Goal: Task Accomplishment & Management: Complete application form

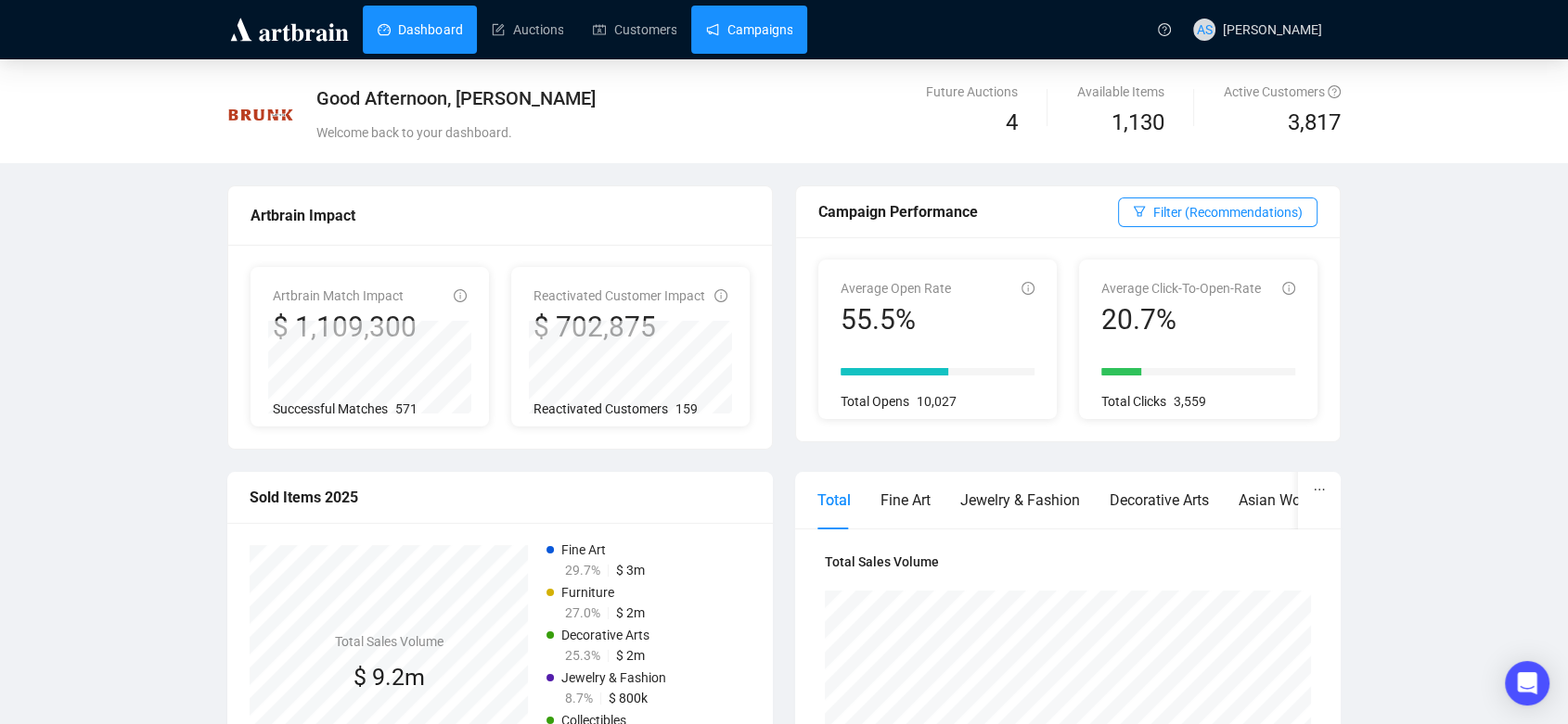
click at [731, 35] on link "Campaigns" at bounding box center [749, 30] width 86 height 48
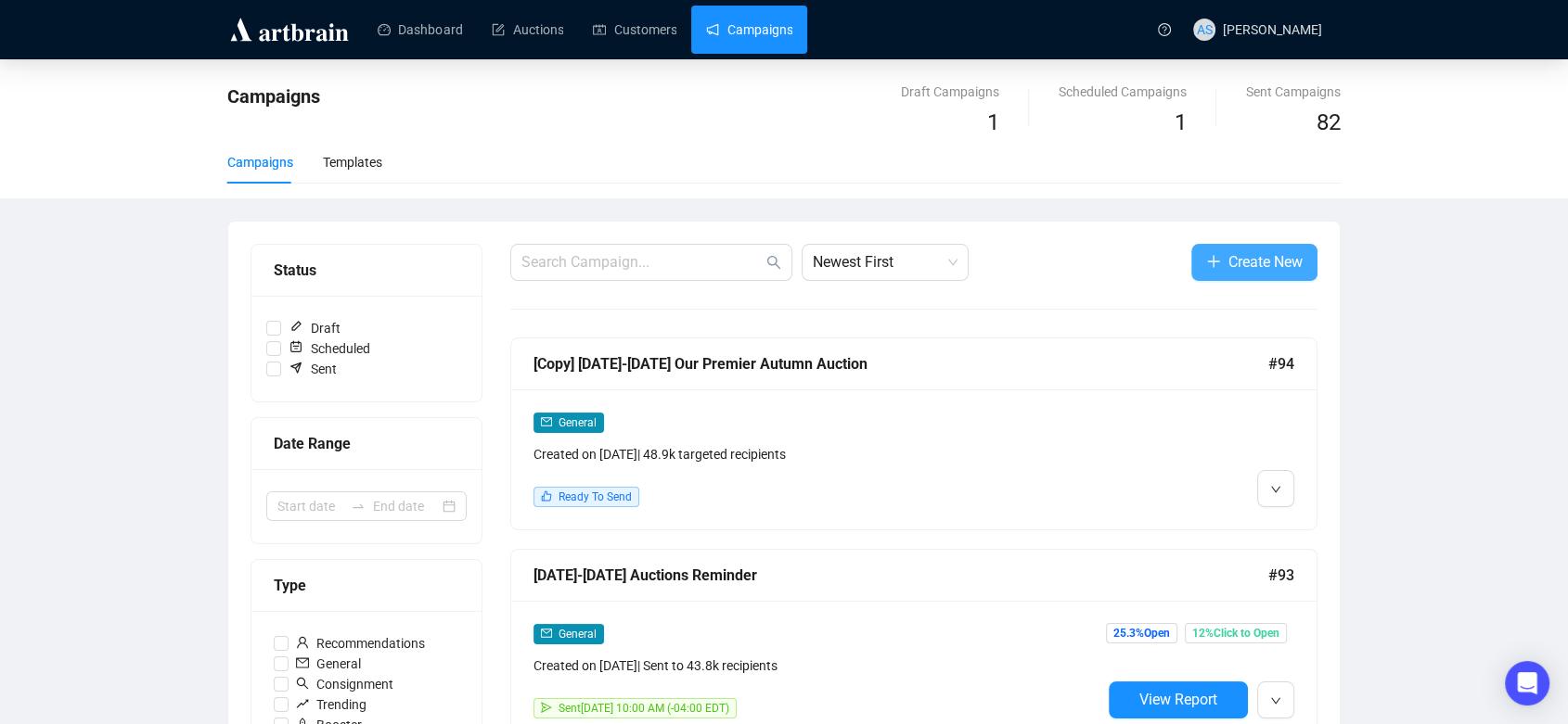
click at [1247, 272] on span "Create New" at bounding box center [1265, 261] width 74 height 23
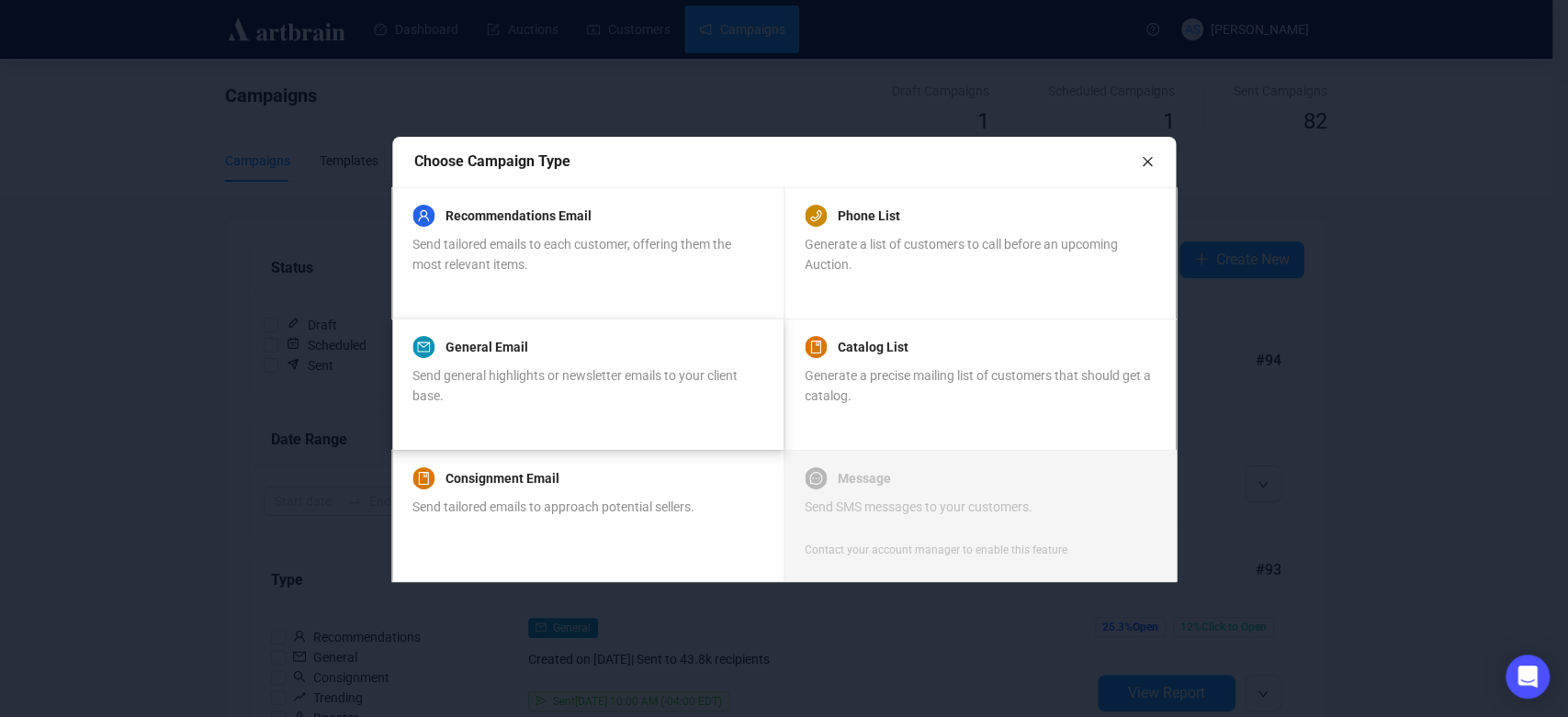
click at [556, 395] on div "Send general highlights or newsletter emails to your client base." at bounding box center [587, 385] width 349 height 40
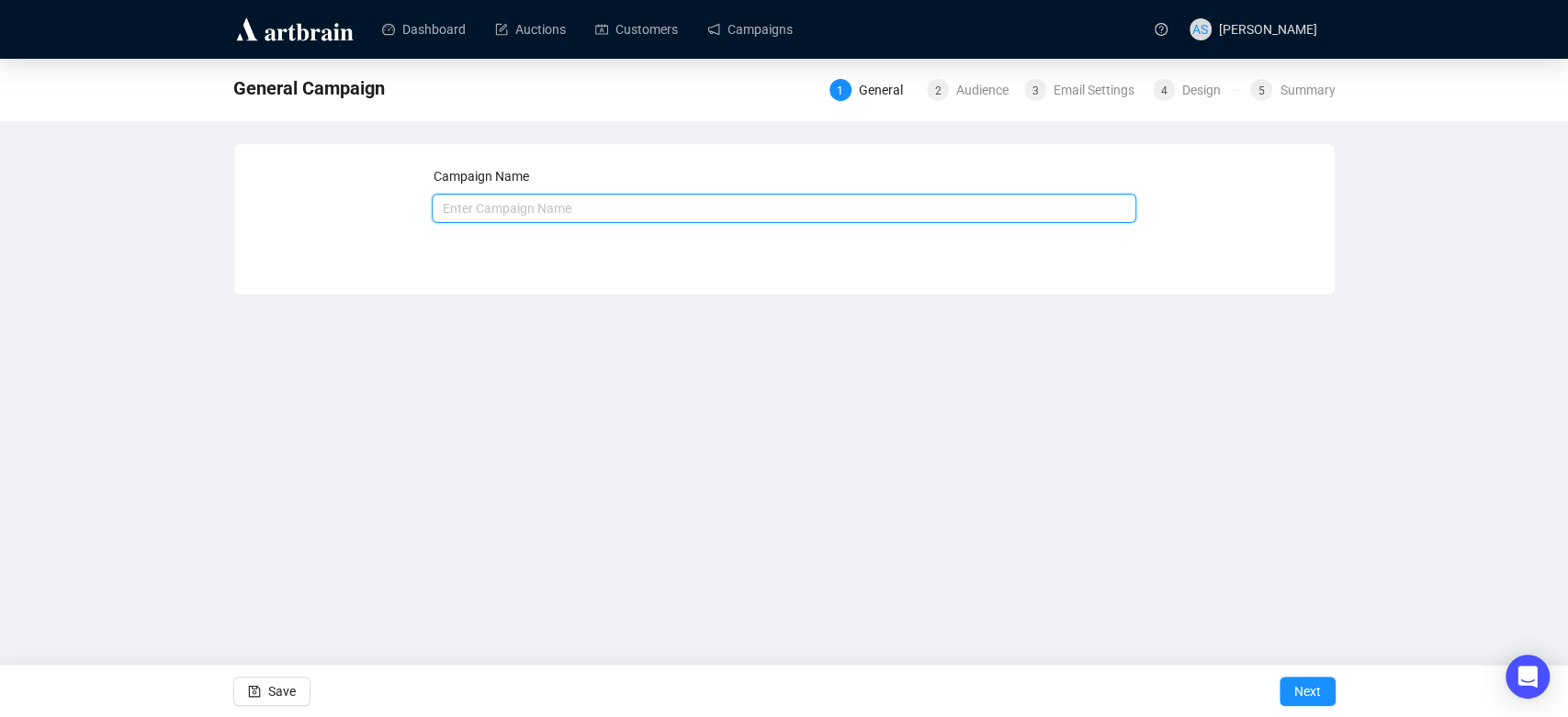
click at [548, 205] on input "text" at bounding box center [784, 208] width 704 height 30
type input "October 2025 Zimmerman Estate Nashville Email"
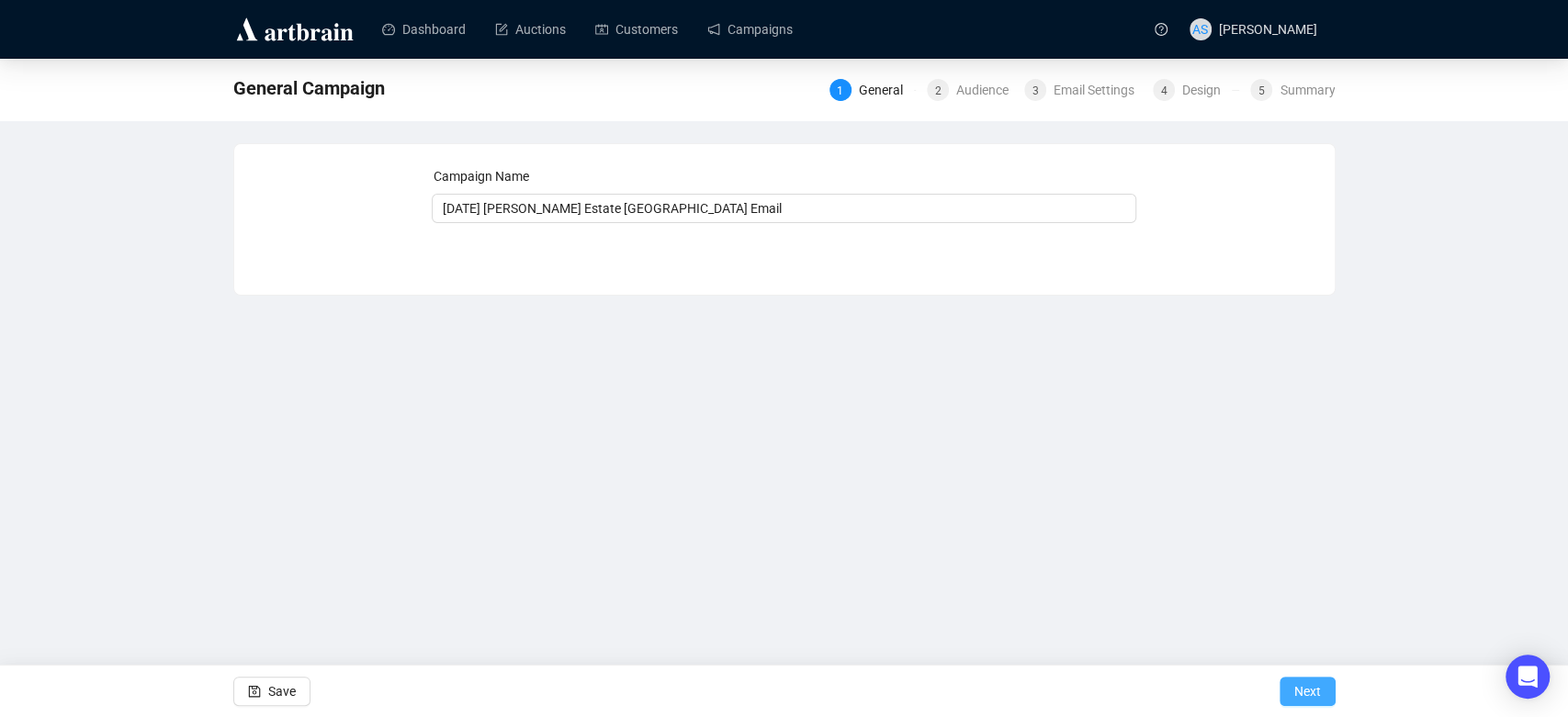
click at [1315, 687] on span "Next" at bounding box center [1307, 691] width 27 height 51
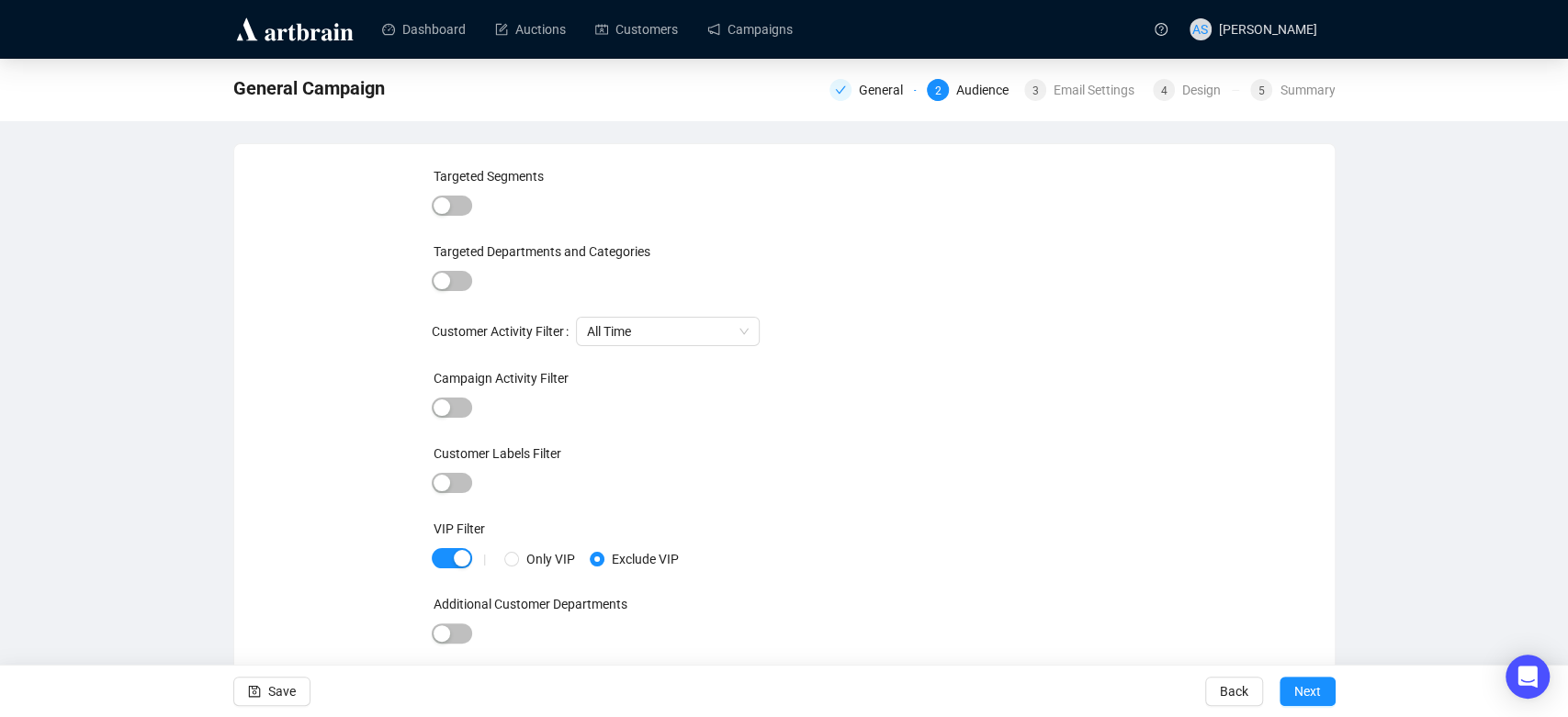
click at [432, 215] on div at bounding box center [452, 206] width 41 height 26
click at [444, 207] on div "button" at bounding box center [442, 205] width 17 height 17
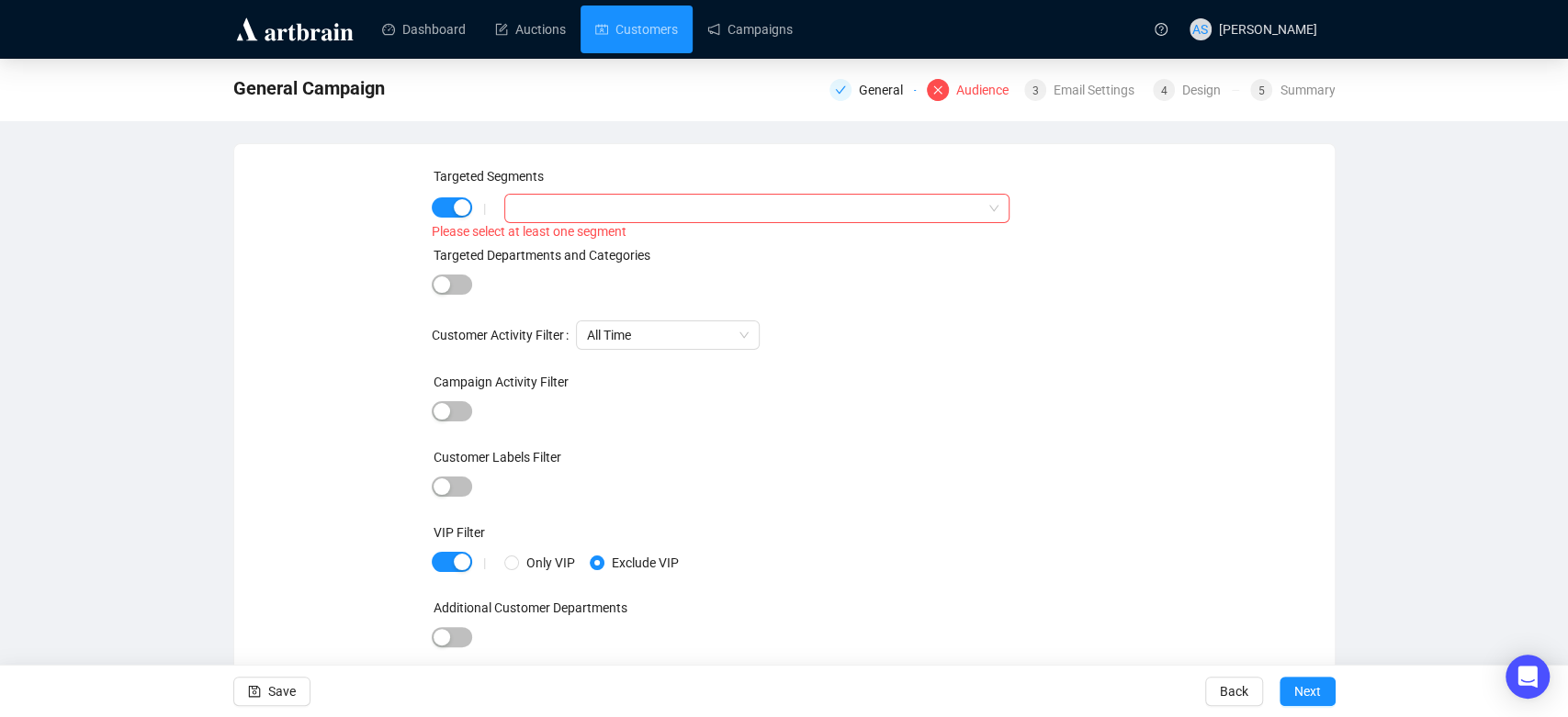
drag, startPoint x: 641, startPoint y: 31, endPoint x: 752, endPoint y: 3, distance: 114.5
click at [635, 216] on div at bounding box center [747, 208] width 478 height 26
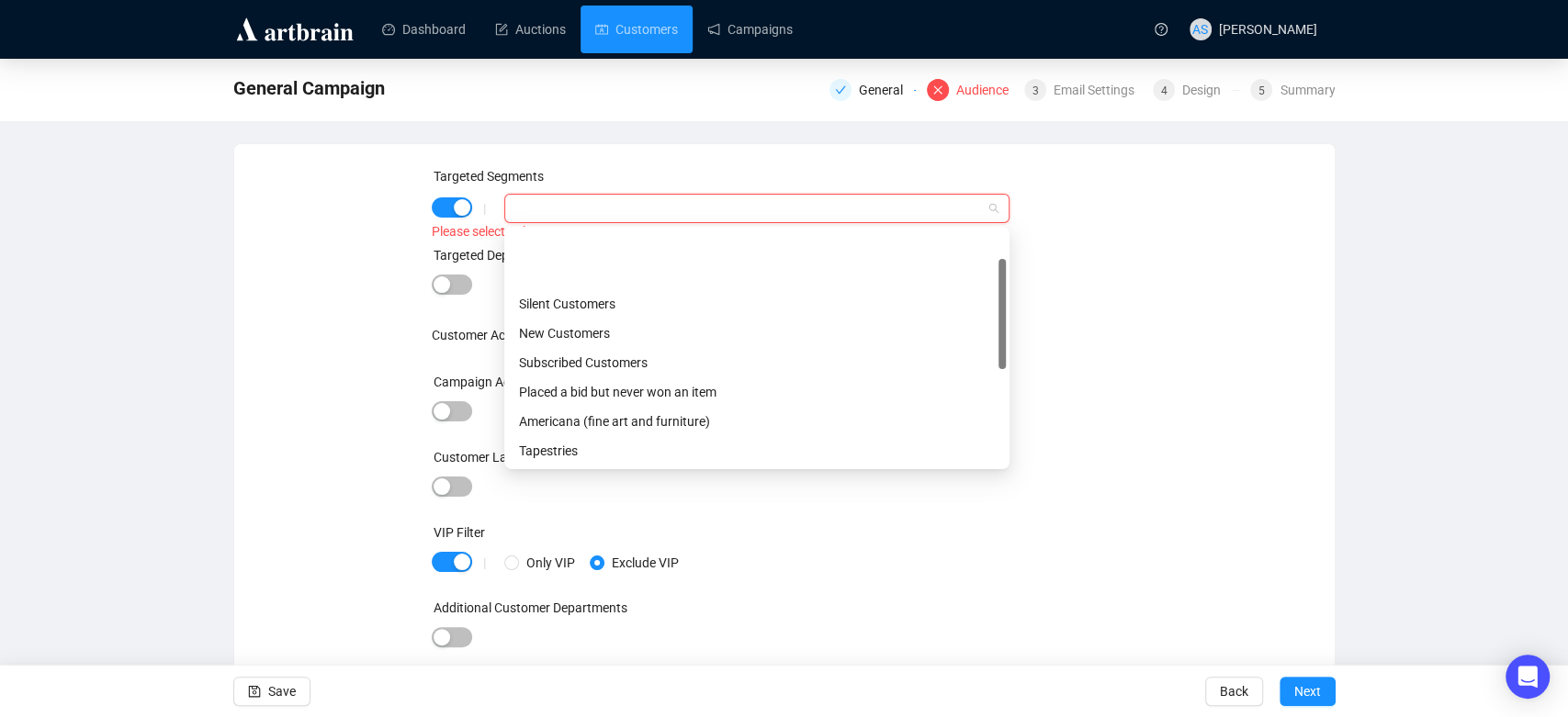
click at [635, 382] on div "Placed a bid but never won an item" at bounding box center [757, 392] width 476 height 20
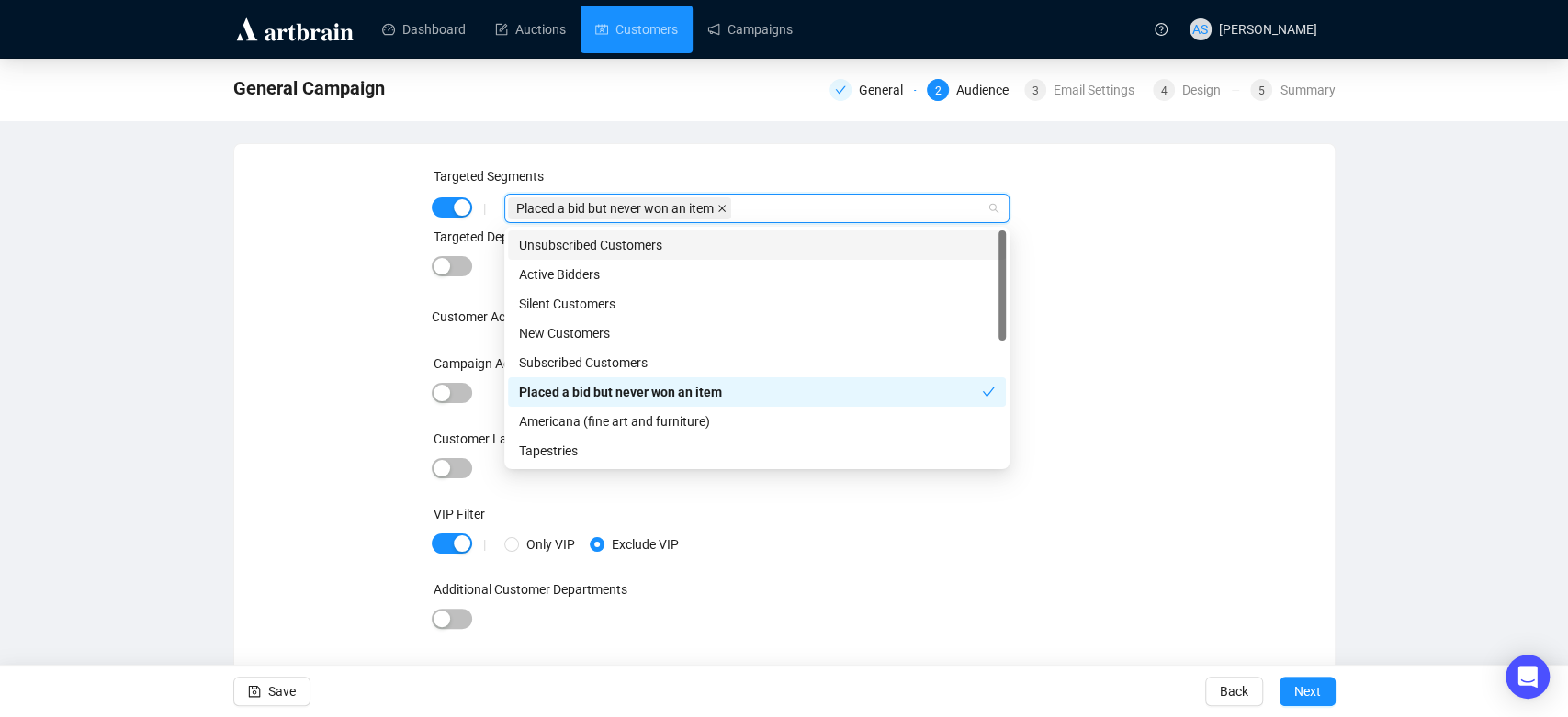
click at [727, 203] on icon "close" at bounding box center [721, 207] width 9 height 9
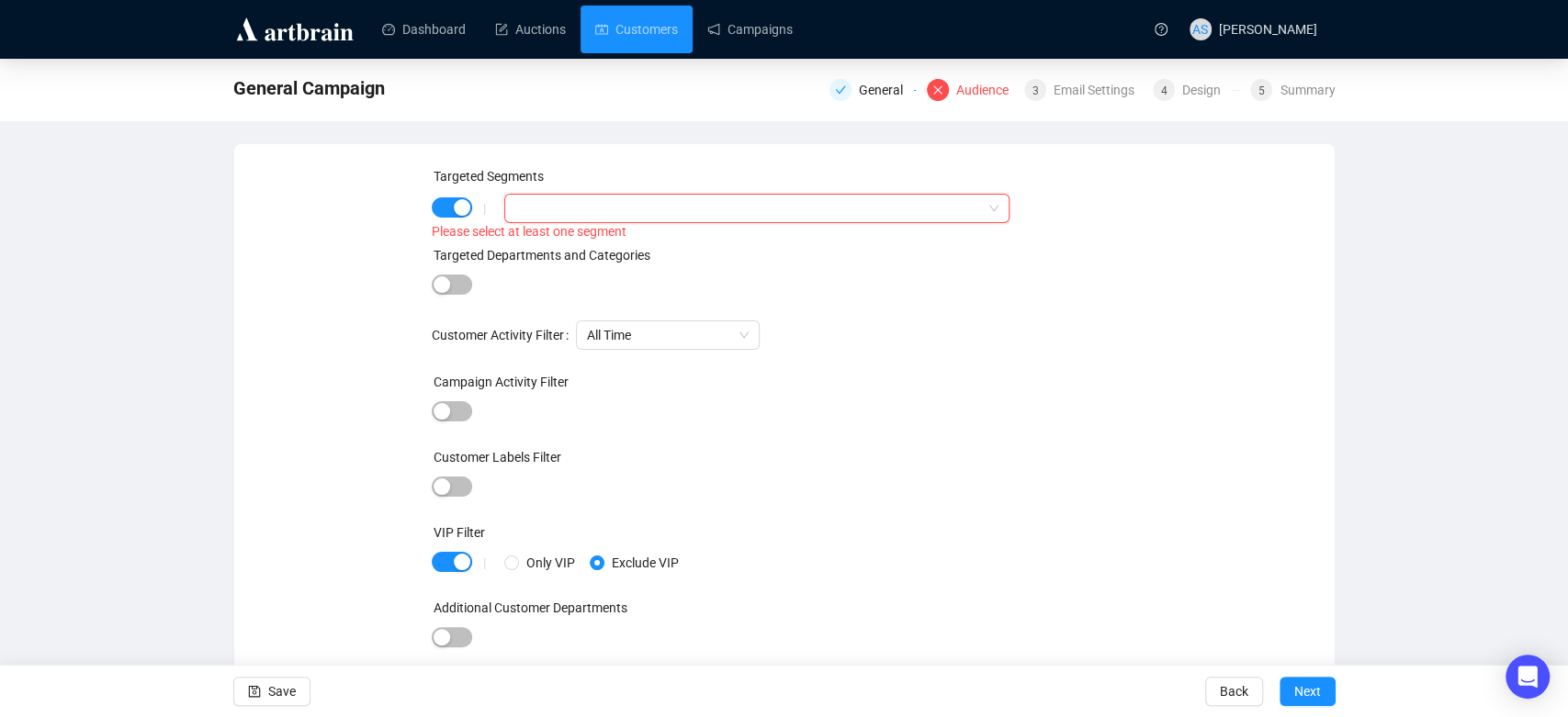
click at [727, 215] on div at bounding box center [747, 208] width 478 height 26
click at [608, 207] on div at bounding box center [747, 208] width 478 height 26
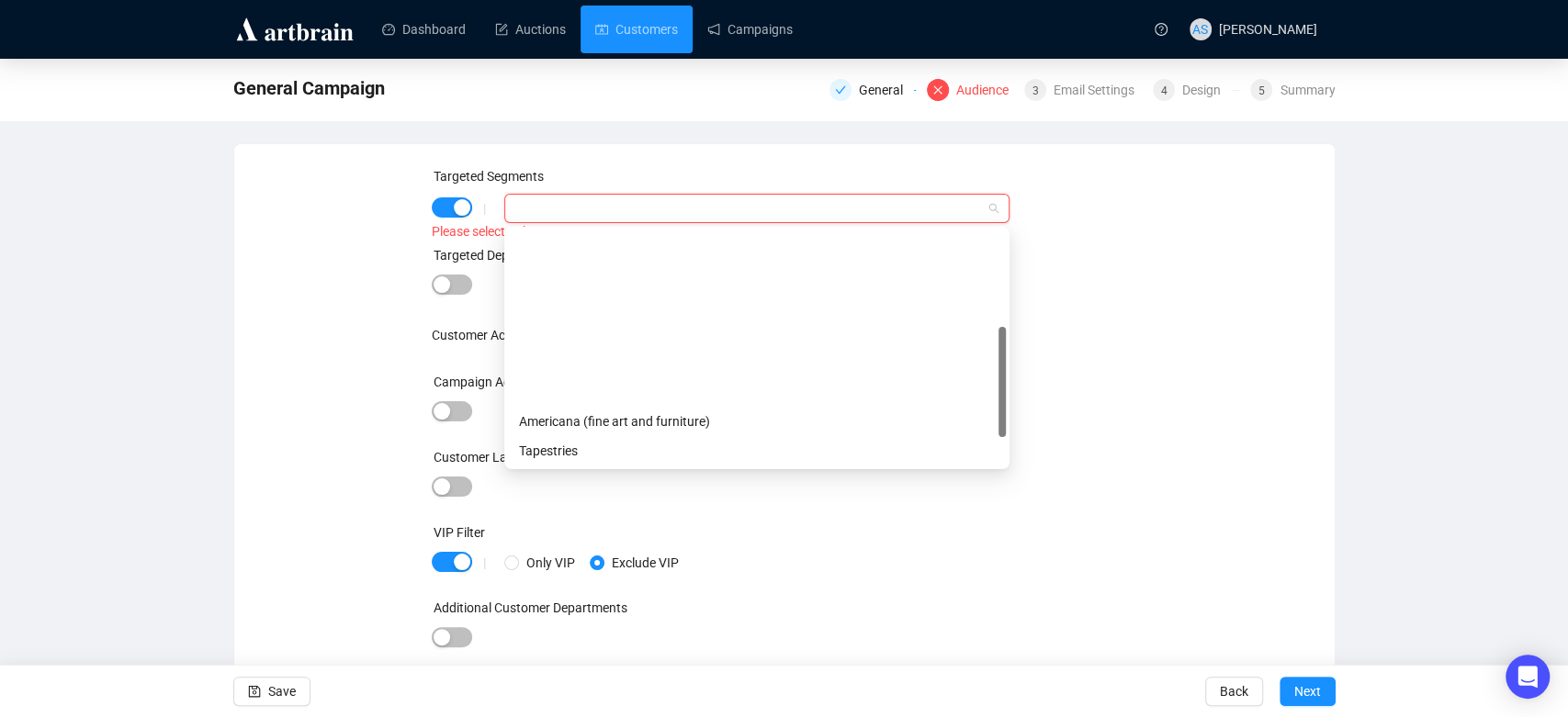
scroll to position [265, 0]
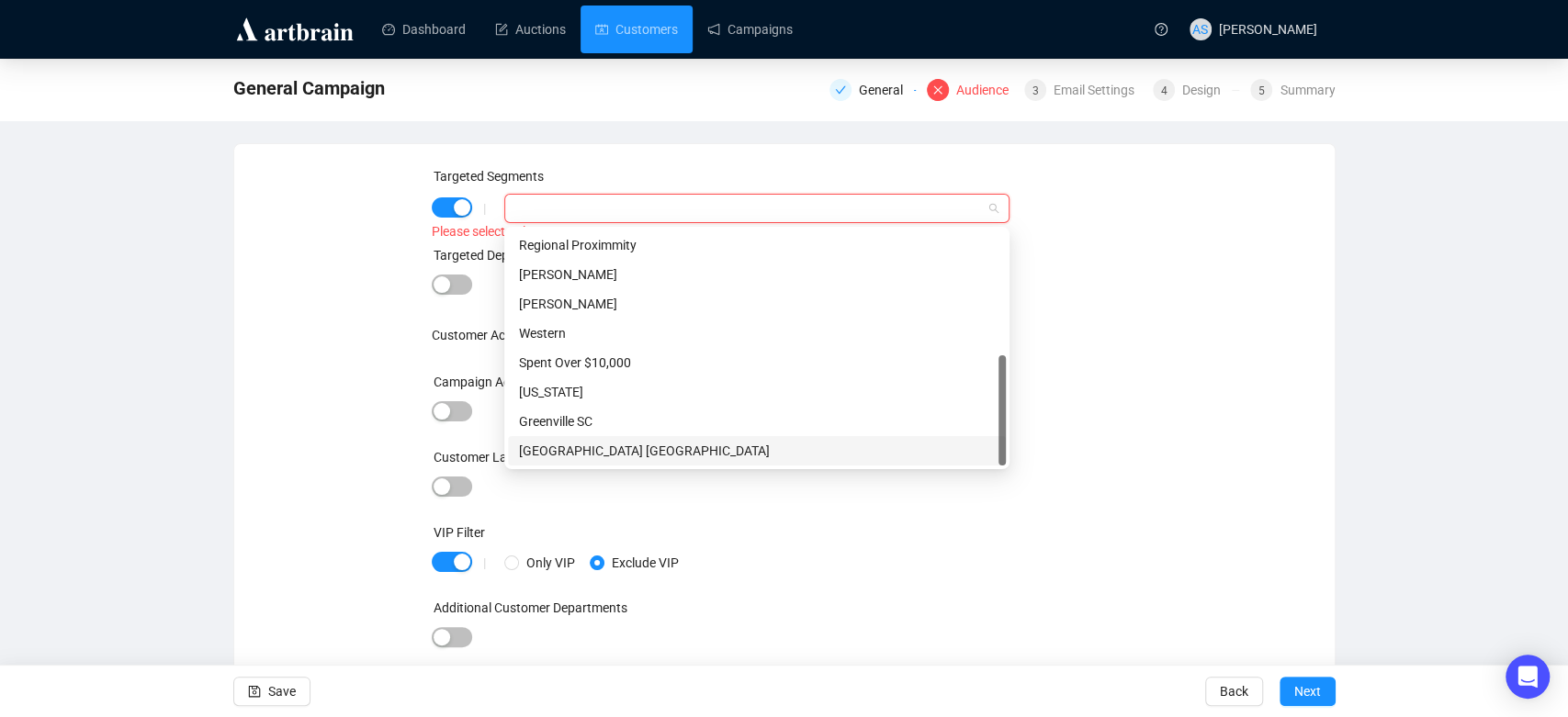
click at [596, 446] on div "Knoxville TN" at bounding box center [757, 450] width 476 height 20
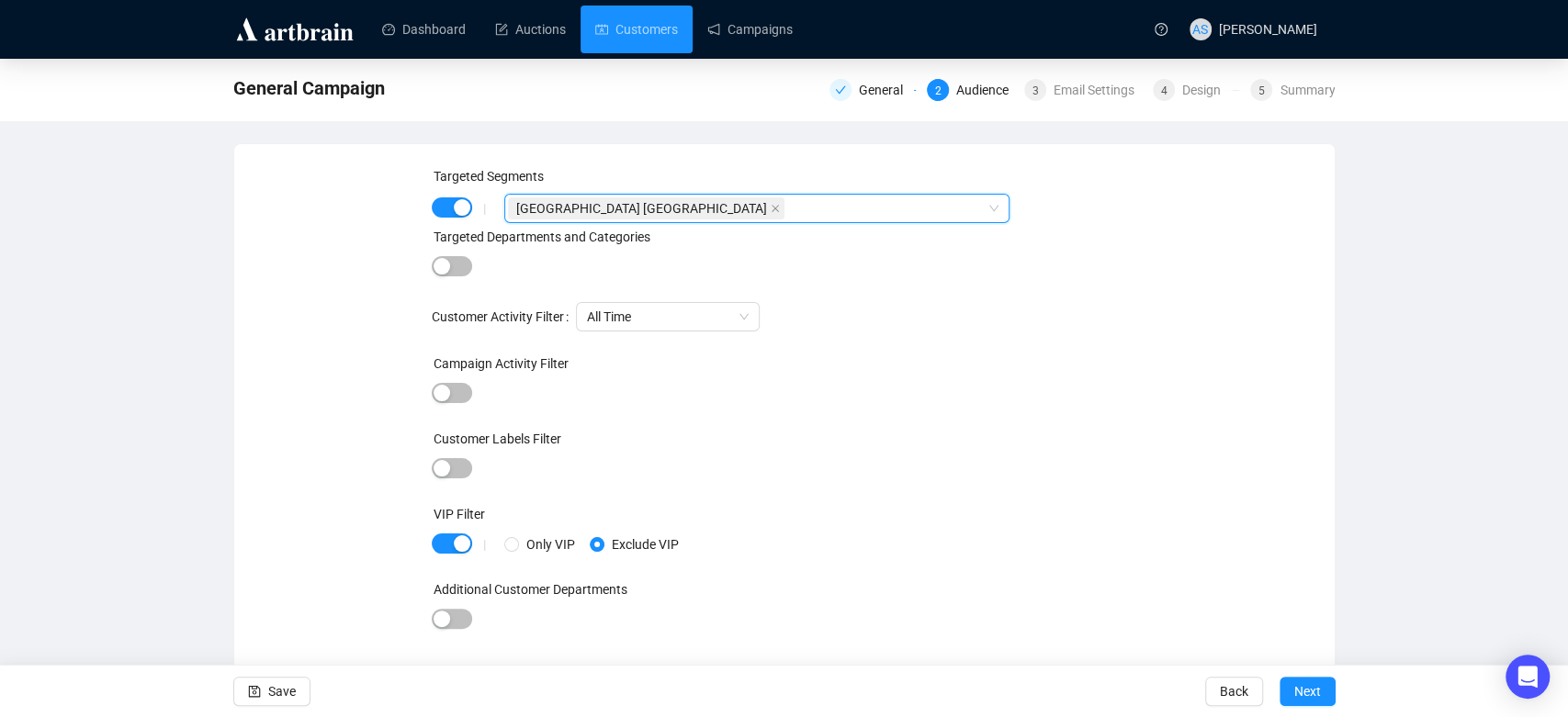
click at [1176, 362] on div "Targeted Segments | Knoxville TN Knoxville TN Targeted Departments and Categori…" at bounding box center [784, 410] width 1056 height 489
click at [1297, 686] on span "Next" at bounding box center [1307, 691] width 27 height 51
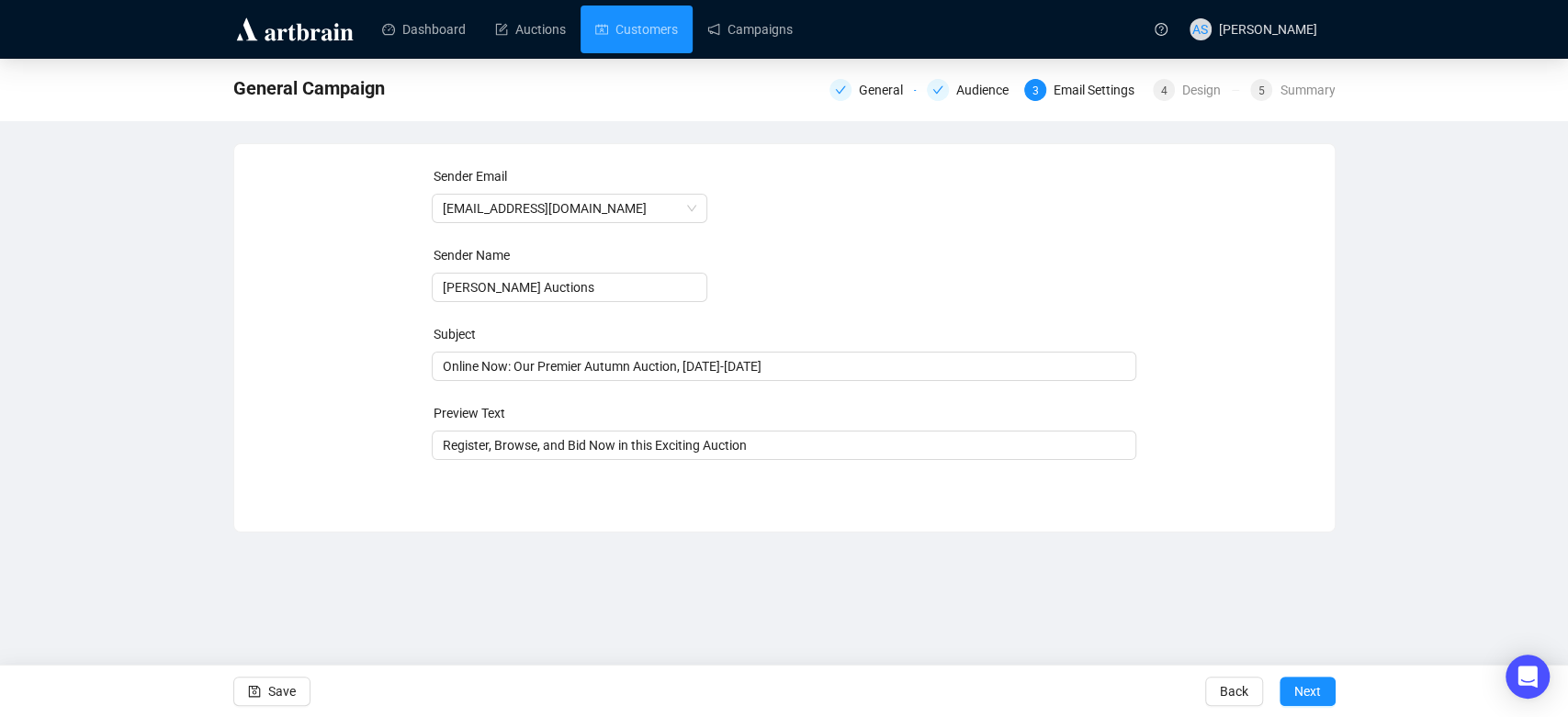
drag, startPoint x: 833, startPoint y: 360, endPoint x: 363, endPoint y: 360, distance: 470.0
click at [363, 360] on div "Sender Email newsletter@brunkauctions.com Sender Name Brunk Auctions Subject On…" at bounding box center [784, 324] width 1056 height 316
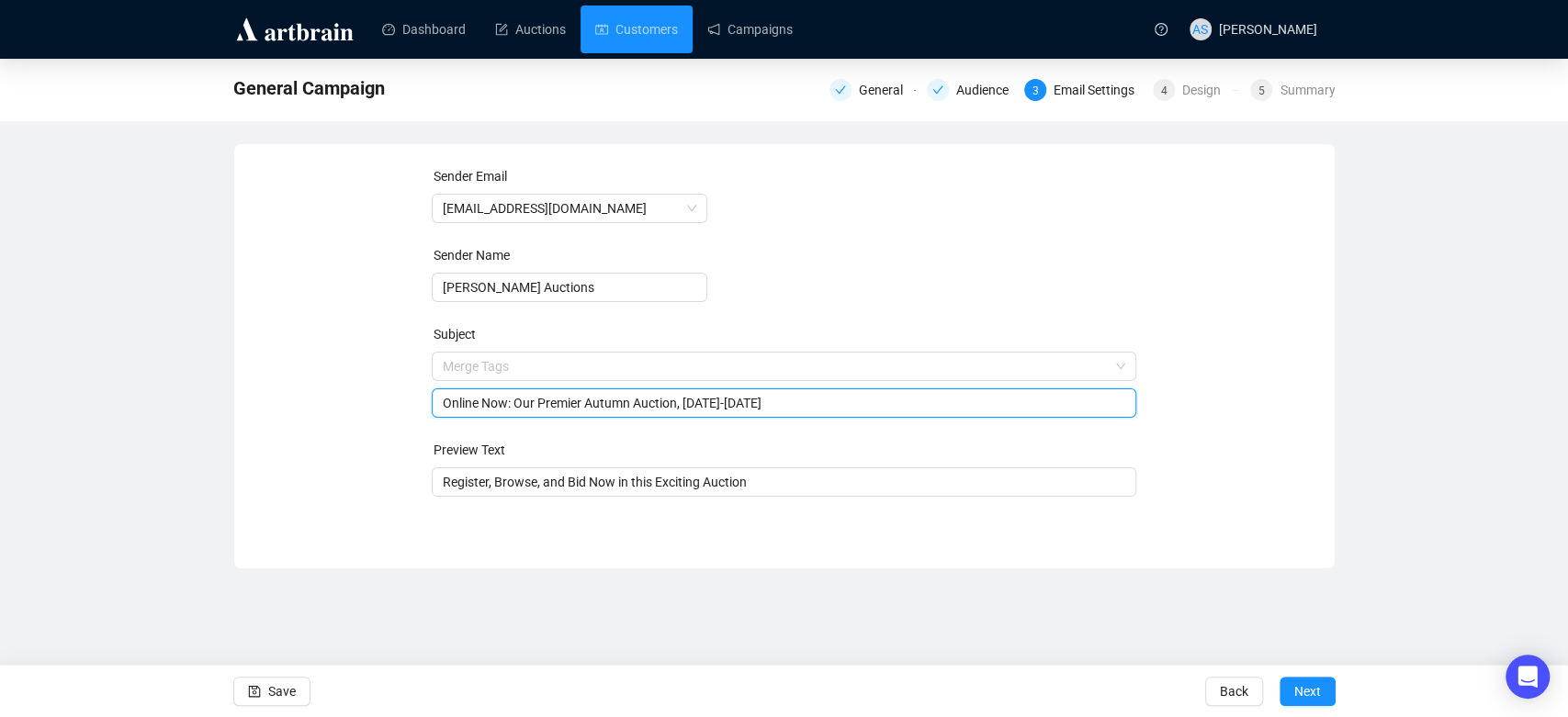
paste input "Estate of Alice Zimmerman, Nashville, Tennessee"
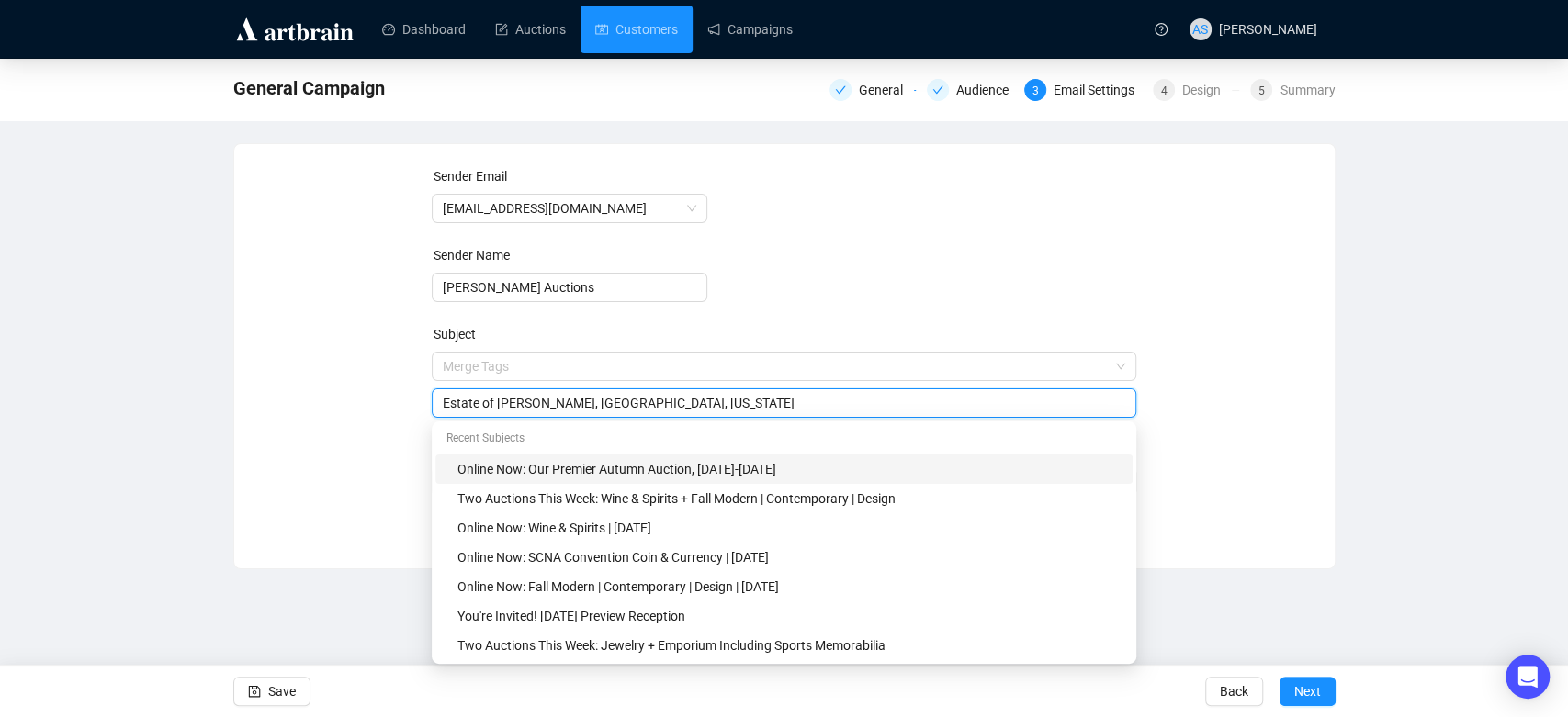
click at [440, 402] on div "Estate of Alice Zimmerman, Nashville, Tennessee" at bounding box center [784, 403] width 704 height 30
click at [438, 400] on div "Estate of Alice Zimmerman, Nashville, Tennessee" at bounding box center [784, 403] width 704 height 30
click at [444, 400] on input "Estate of Alice Zimmerman, Nashville, Tennessee" at bounding box center [784, 403] width 683 height 20
type input "You might like: Estate of Alice Zimmerman, Nashville, Tennessee"
click at [329, 464] on div "Sender Email newsletter@brunkauctions.com Sender Name Brunk Auctions Subject Me…" at bounding box center [784, 342] width 1056 height 353
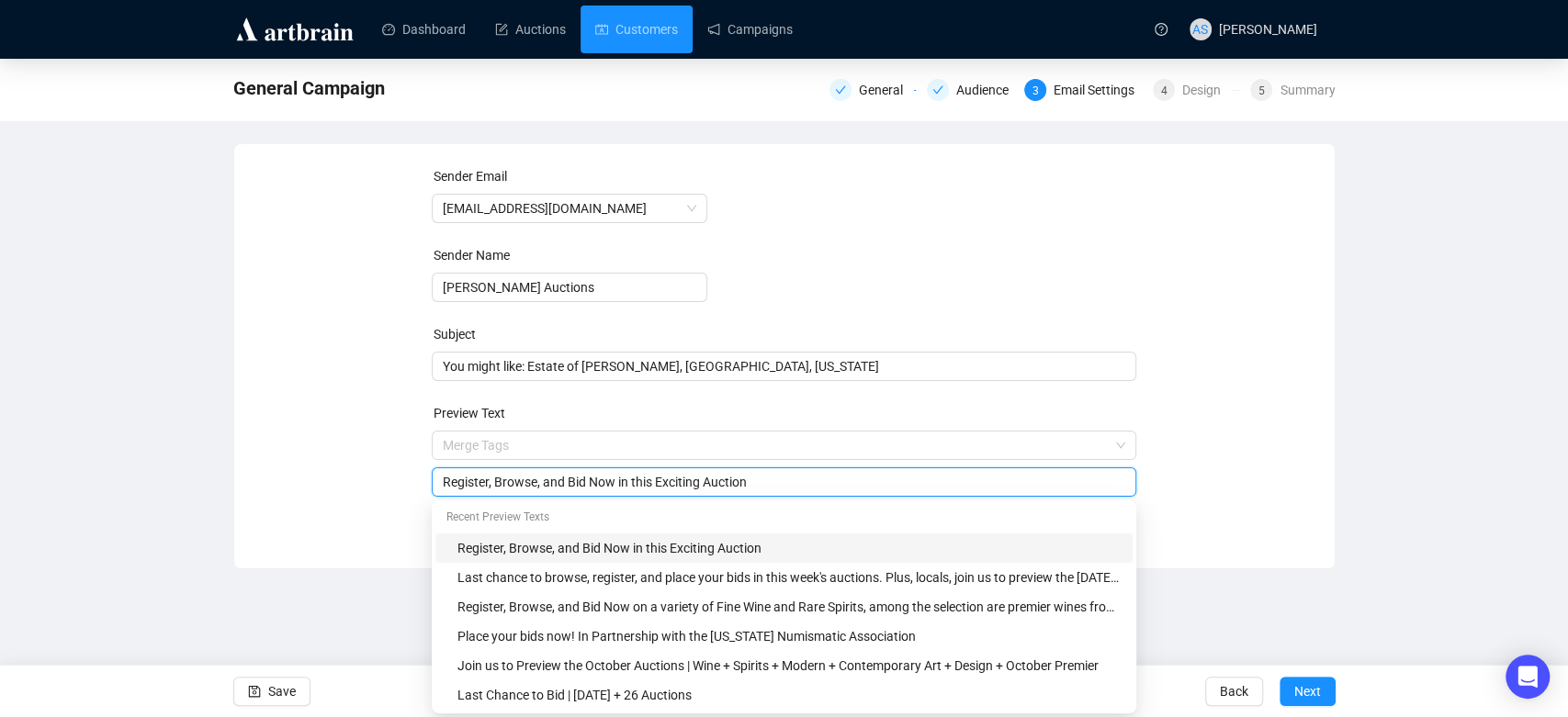
drag, startPoint x: 795, startPoint y: 480, endPoint x: 362, endPoint y: 480, distance: 433.0
click at [365, 478] on div "Sender Email newsletter@brunkauctions.com Sender Name Brunk Auctions Subject Yo…" at bounding box center [784, 342] width 1056 height 353
paste input "The art world is one as deep as it is broad. Rife with strong personalities, a …"
type input "The art world is one as deep as it is broad. Rife with strong personalities, a …"
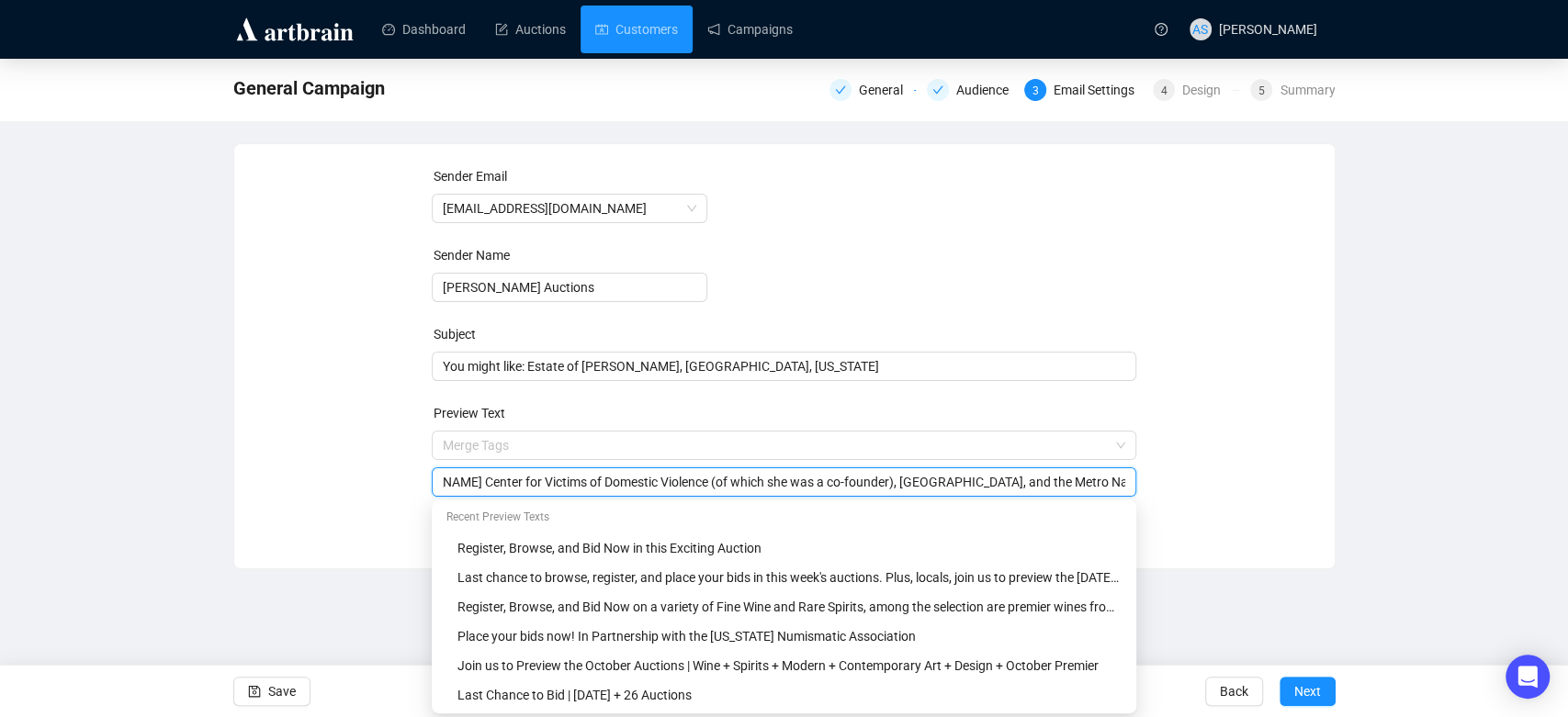
click at [1358, 409] on div "General Campaign General Audience 3 Email Settings 4 Design 5 Summary Sender Em…" at bounding box center [784, 314] width 1568 height 511
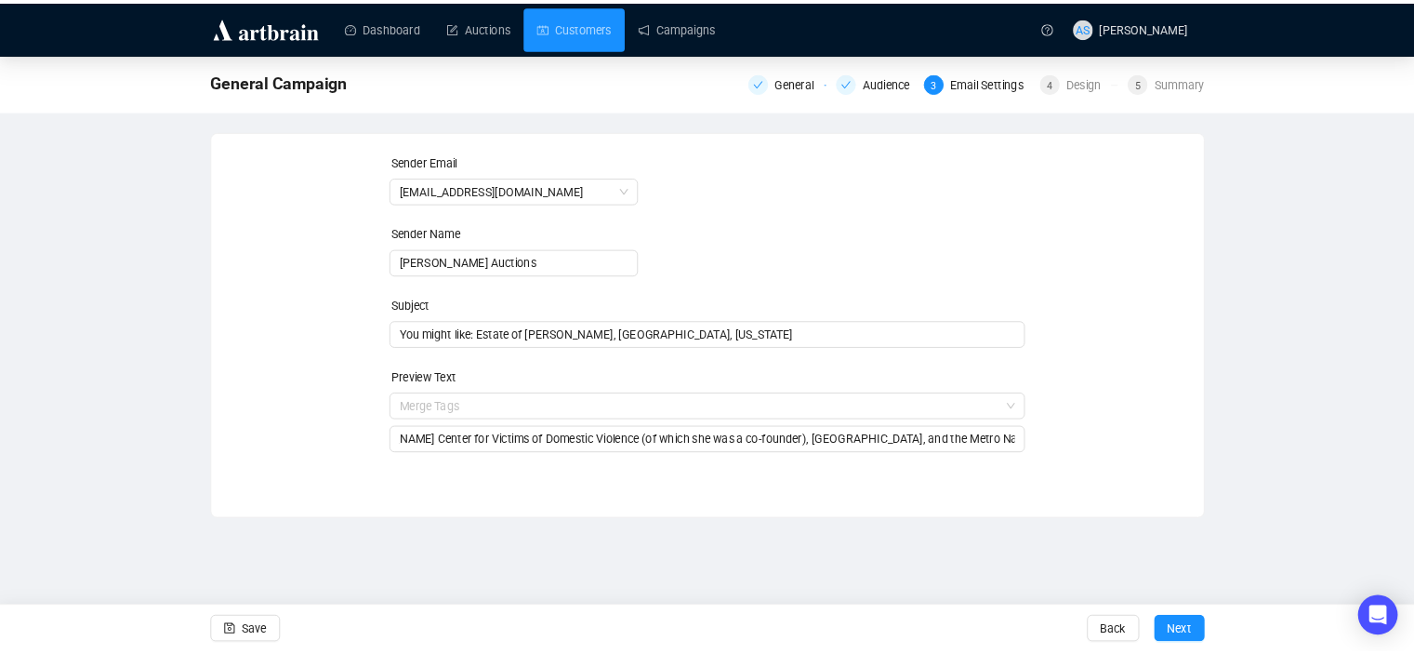
scroll to position [0, 0]
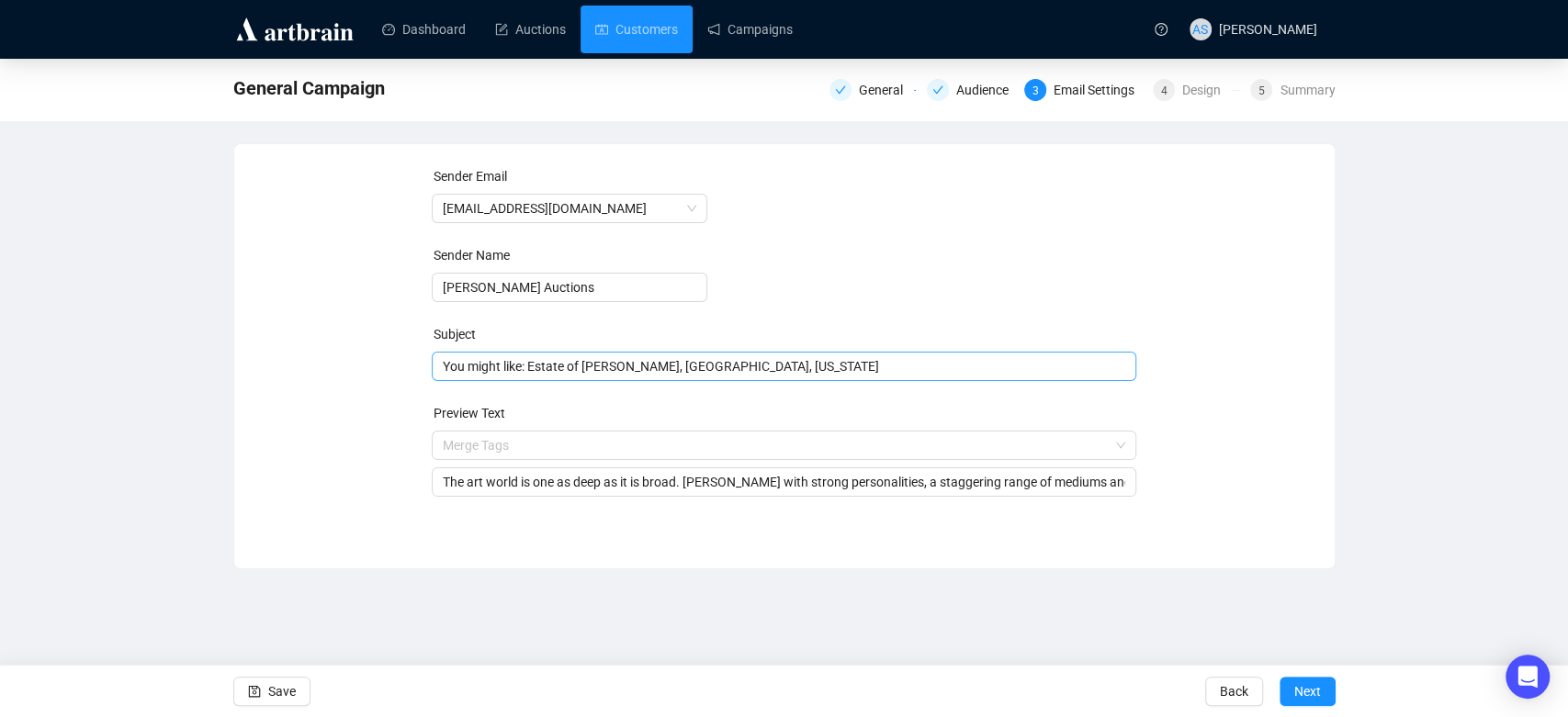
click at [808, 353] on div "You might like: Estate of Alice Zimmerman, Nashville, Tennessee" at bounding box center [784, 366] width 704 height 30
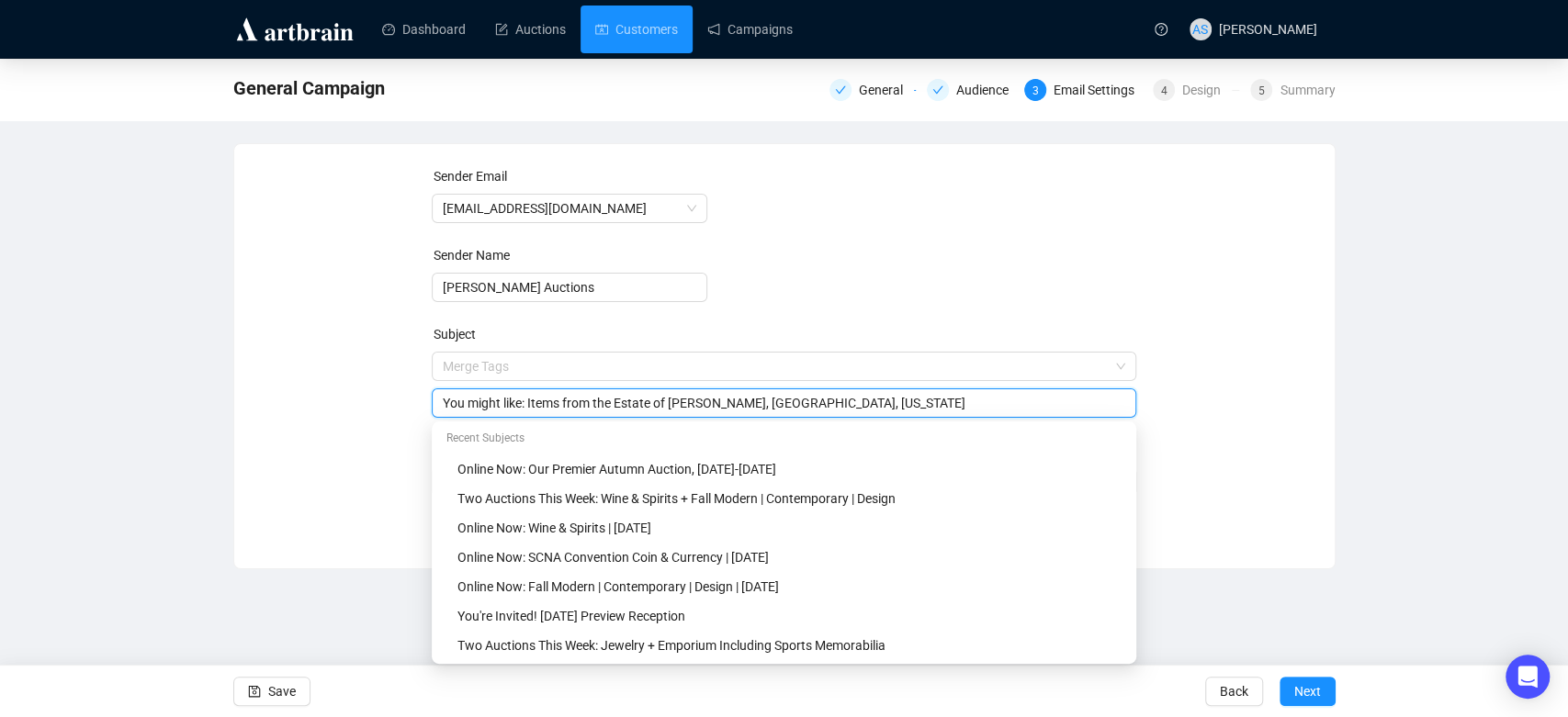
click at [914, 399] on input "You might like: Items from the Estate of Alice Zimmerman, Nashville, Tennessee" at bounding box center [784, 403] width 683 height 20
type input "You might like: Items from the Estate of Alice Zimmerman, Nashville, Tennessee …"
click at [1391, 420] on div "General Campaign General Audience 3 Email Settings 4 Design 5 Summary Sender Em…" at bounding box center [784, 314] width 1568 height 511
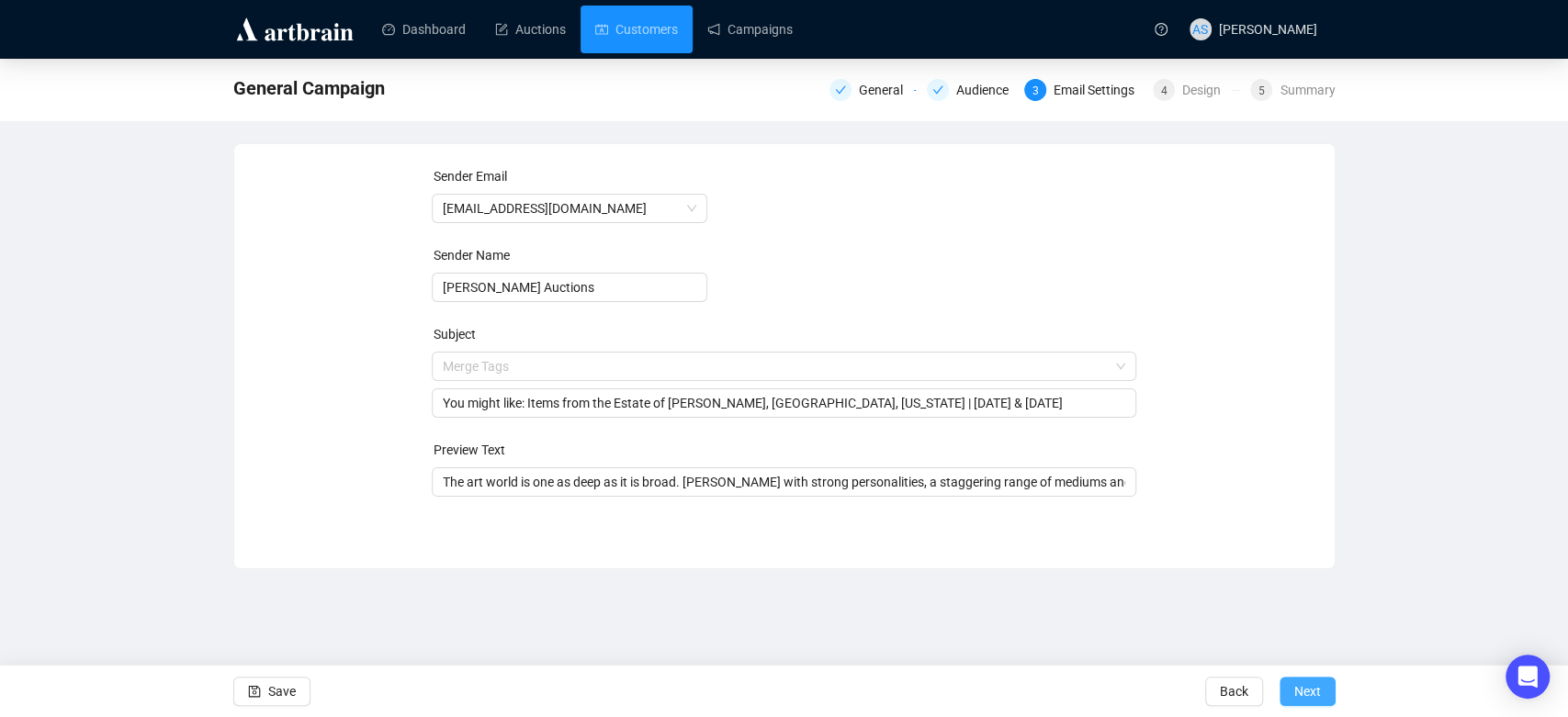
click at [1301, 696] on span "Next" at bounding box center [1307, 691] width 27 height 51
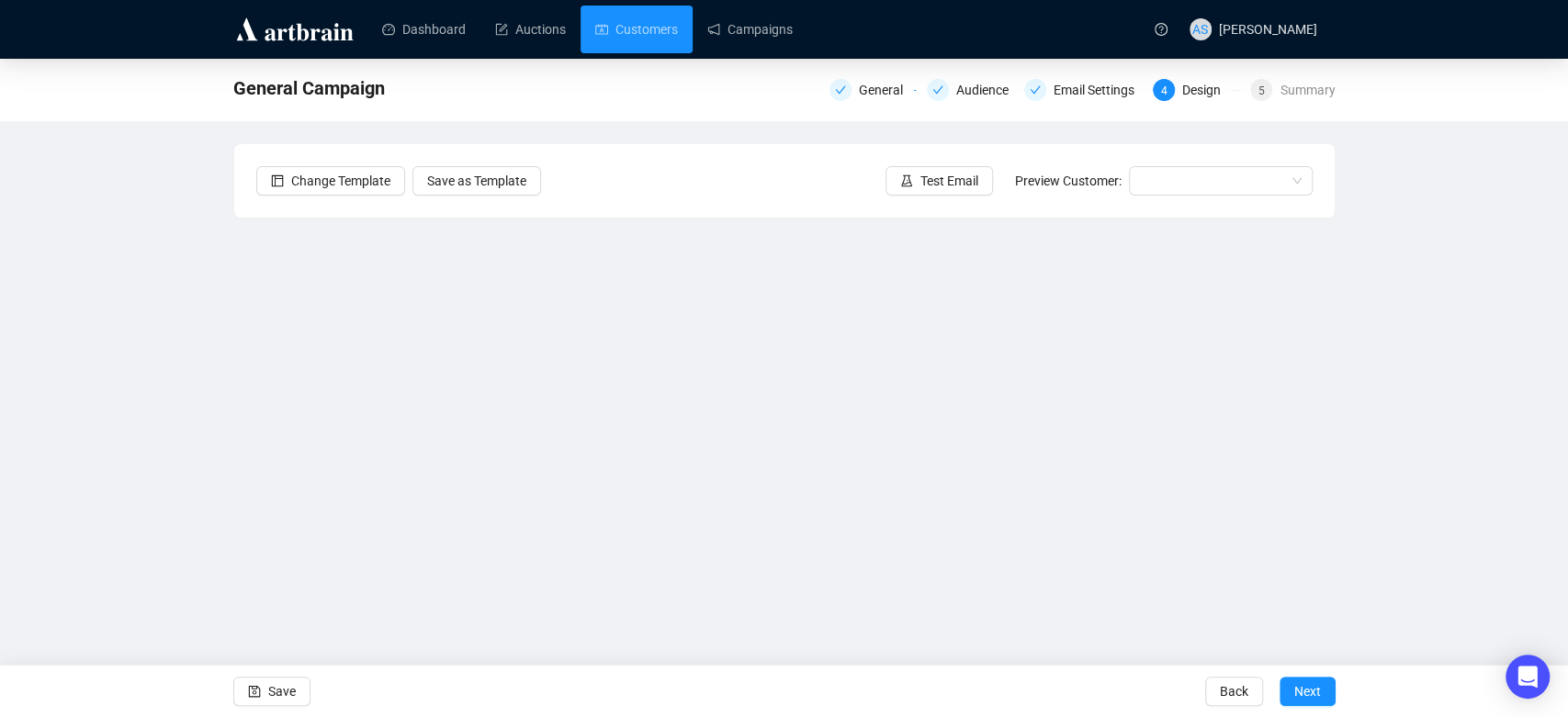
drag, startPoint x: 1462, startPoint y: 416, endPoint x: 1451, endPoint y: 411, distance: 12.1
click at [1463, 413] on div "General Campaign General Audience Email Settings 4 Design 5 Summary Change Temp…" at bounding box center [784, 368] width 1568 height 619
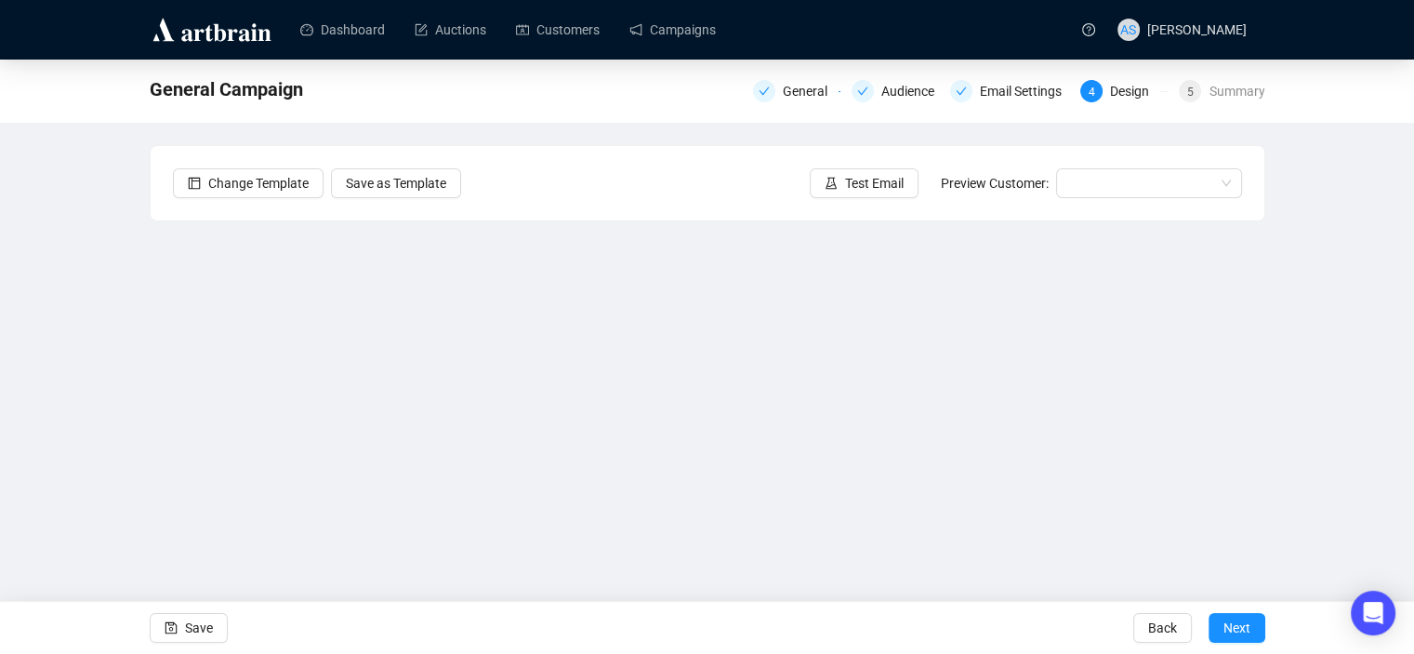
click at [1346, 338] on div "General Campaign General Audience Email Settings 4 Design 5 Summary Change Temp…" at bounding box center [707, 373] width 1414 height 627
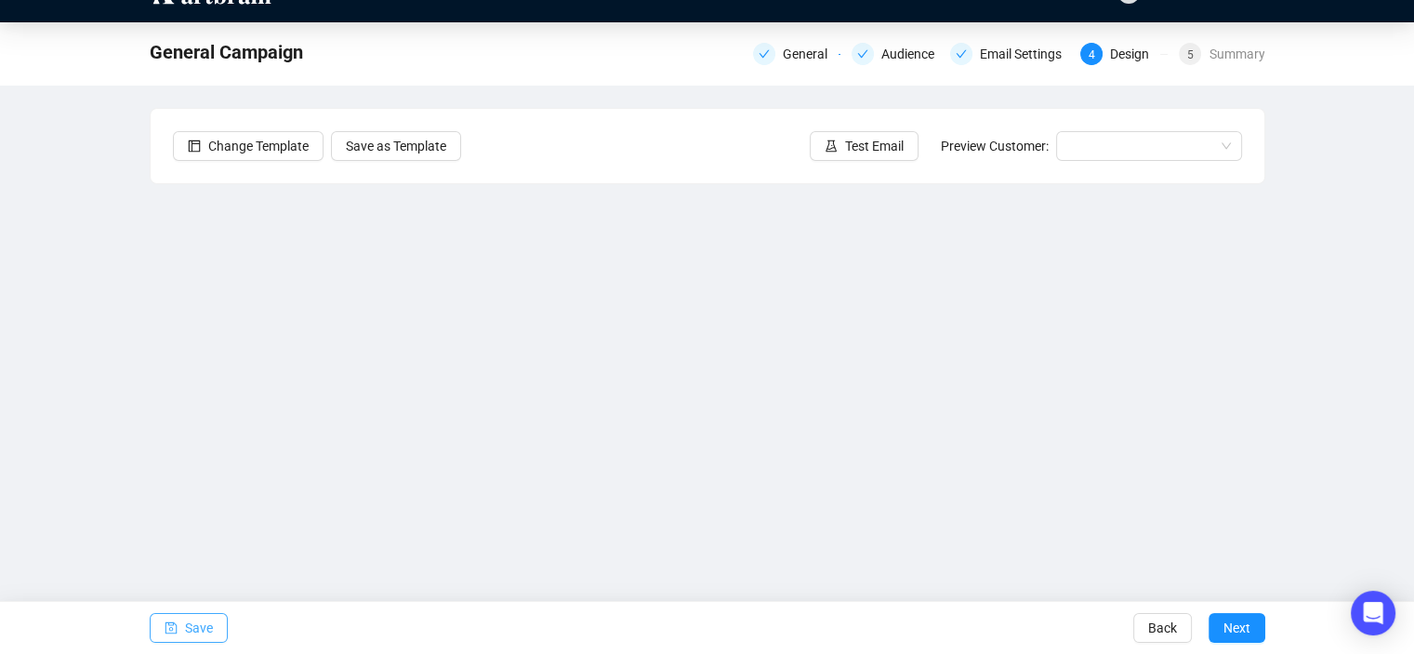
click at [182, 627] on button "Save" at bounding box center [189, 628] width 78 height 30
click at [846, 145] on button "Test Email" at bounding box center [864, 146] width 109 height 30
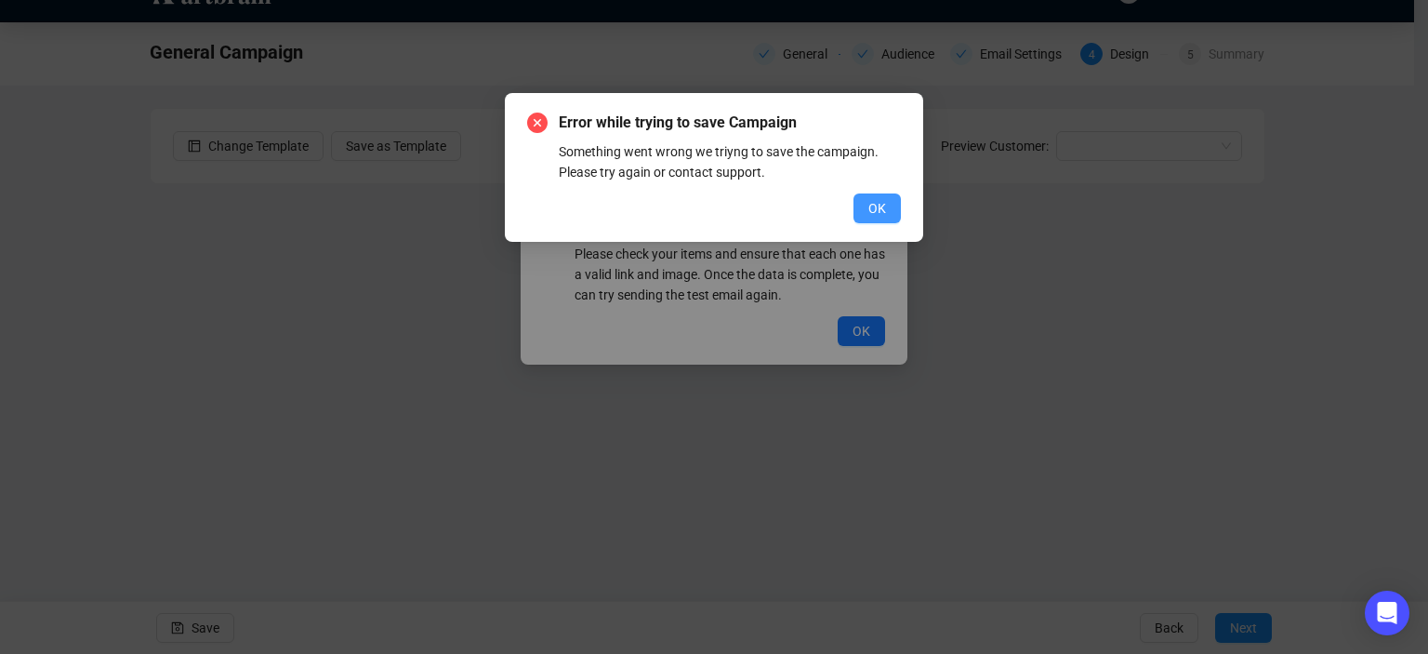
click at [878, 206] on span "OK" at bounding box center [878, 208] width 18 height 20
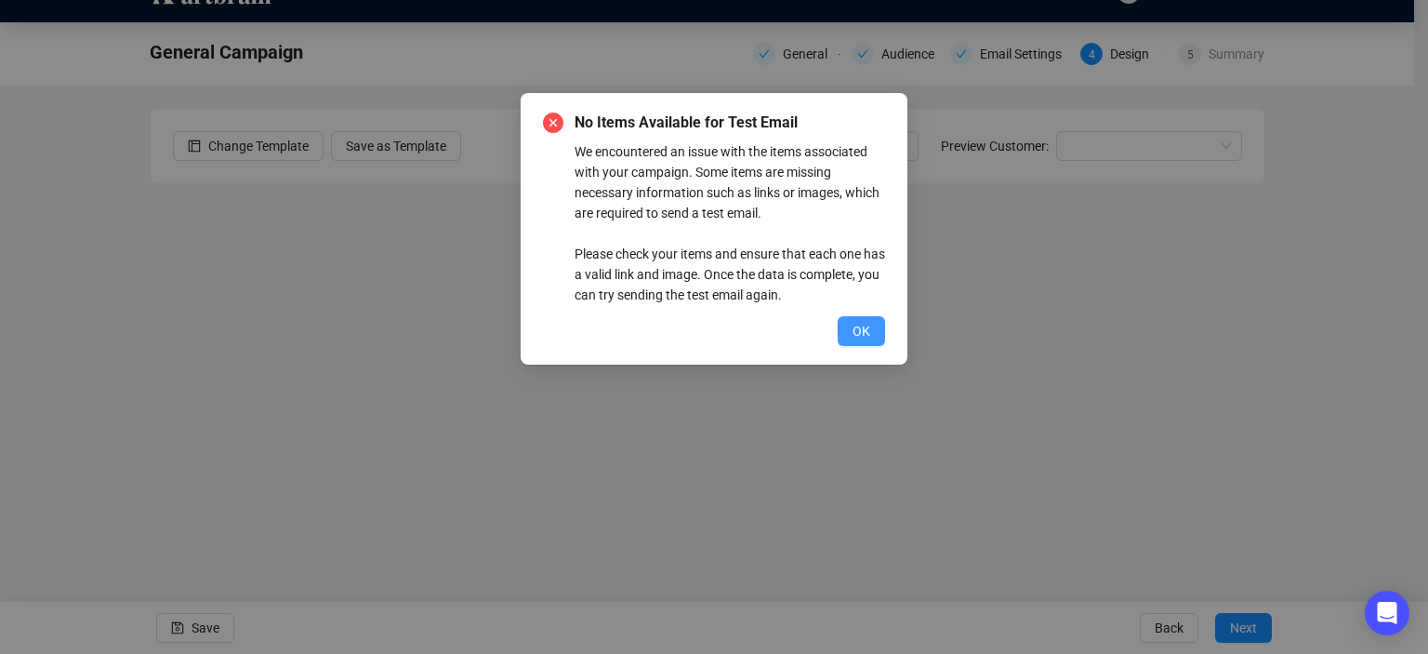
click at [872, 323] on button "OK" at bounding box center [861, 331] width 47 height 30
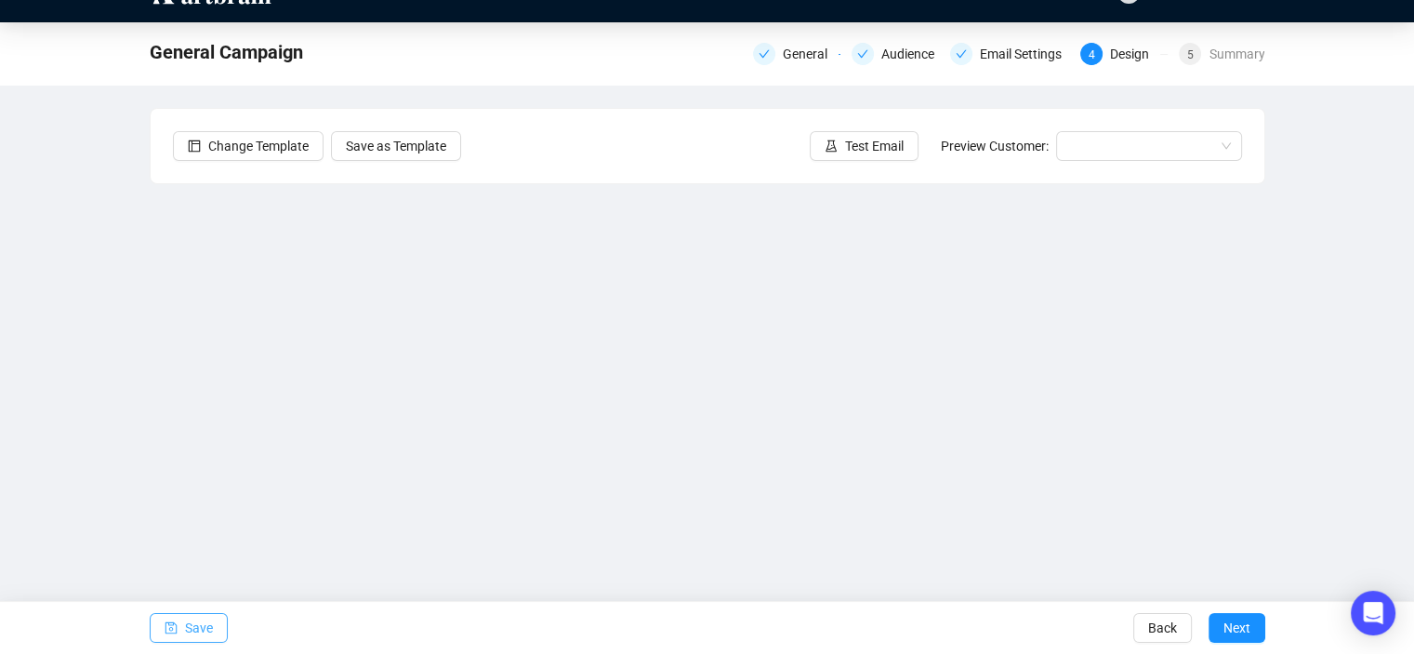
click at [181, 635] on button "Save" at bounding box center [189, 628] width 78 height 30
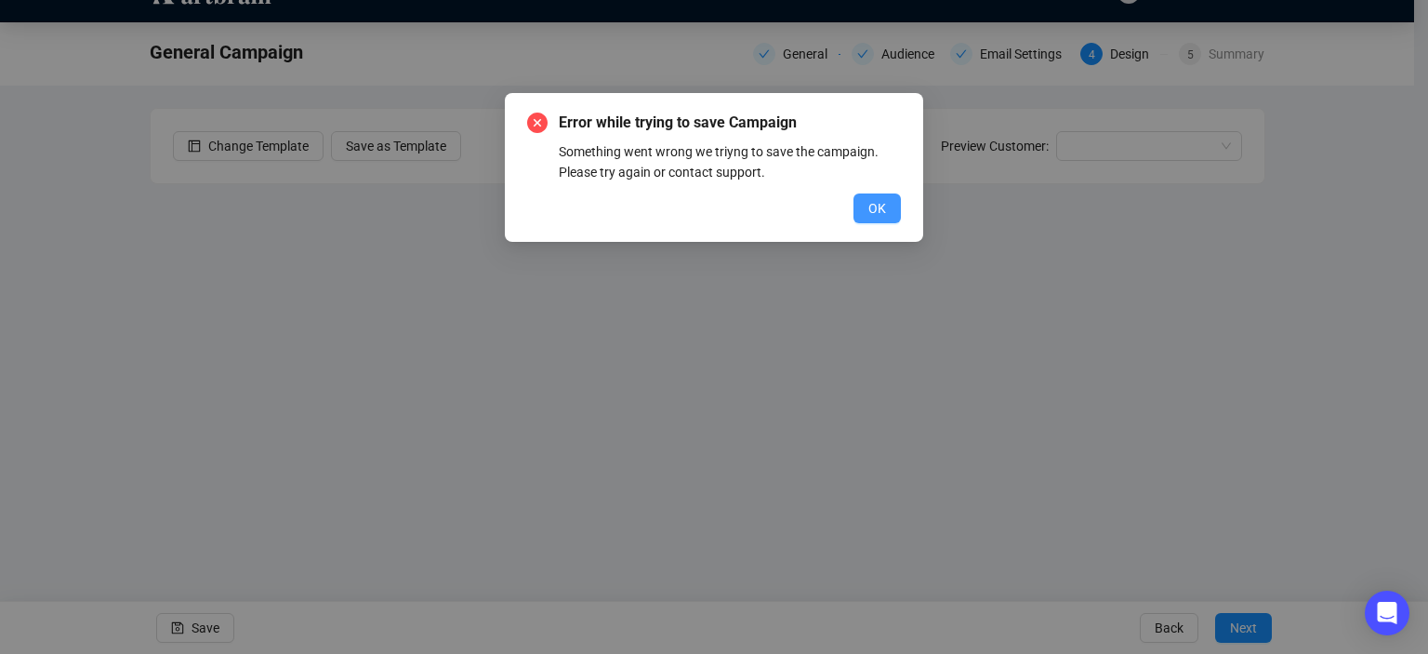
click at [868, 205] on button "OK" at bounding box center [877, 208] width 47 height 30
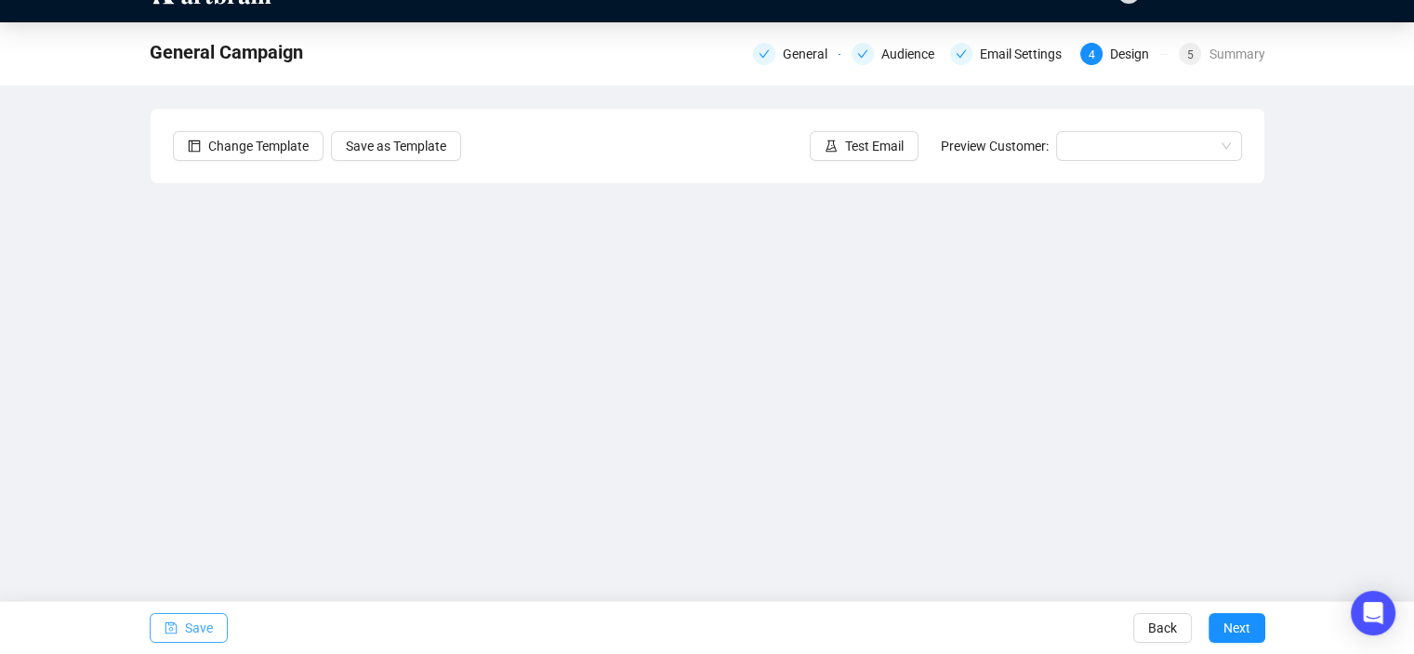
click at [201, 631] on span "Save" at bounding box center [199, 628] width 28 height 52
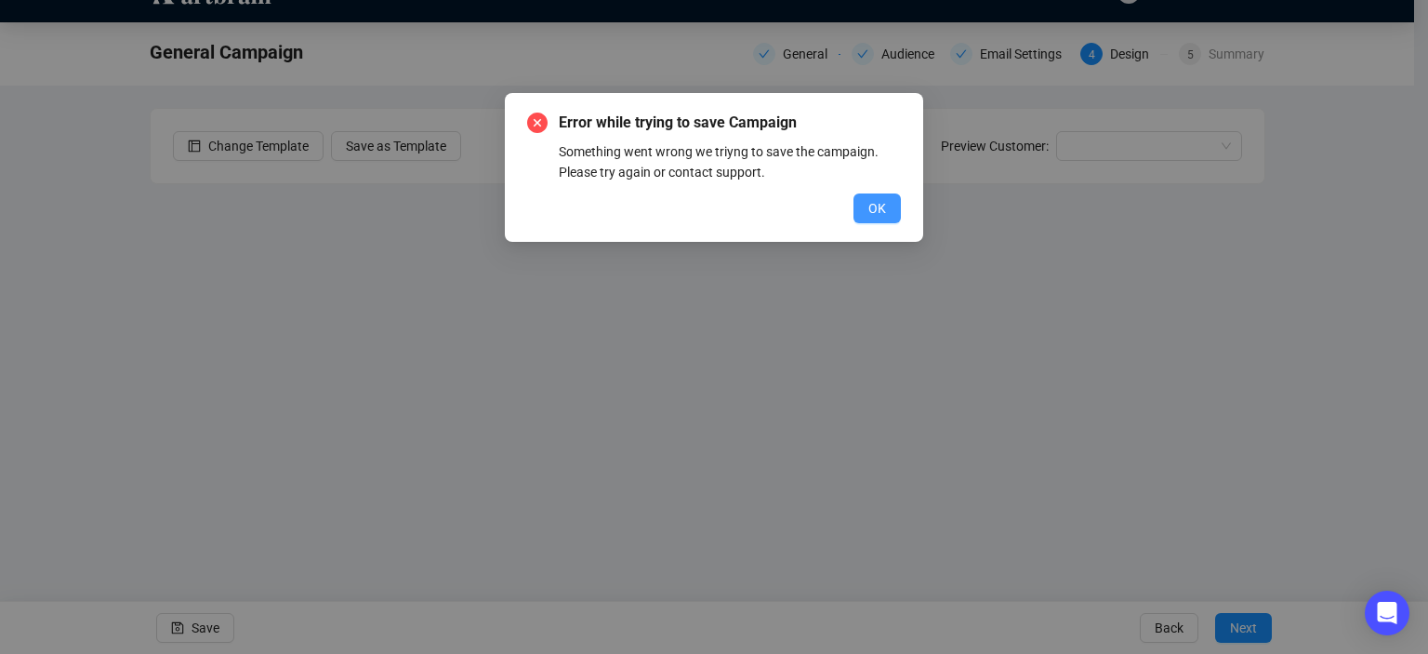
click at [874, 203] on span "OK" at bounding box center [878, 208] width 18 height 20
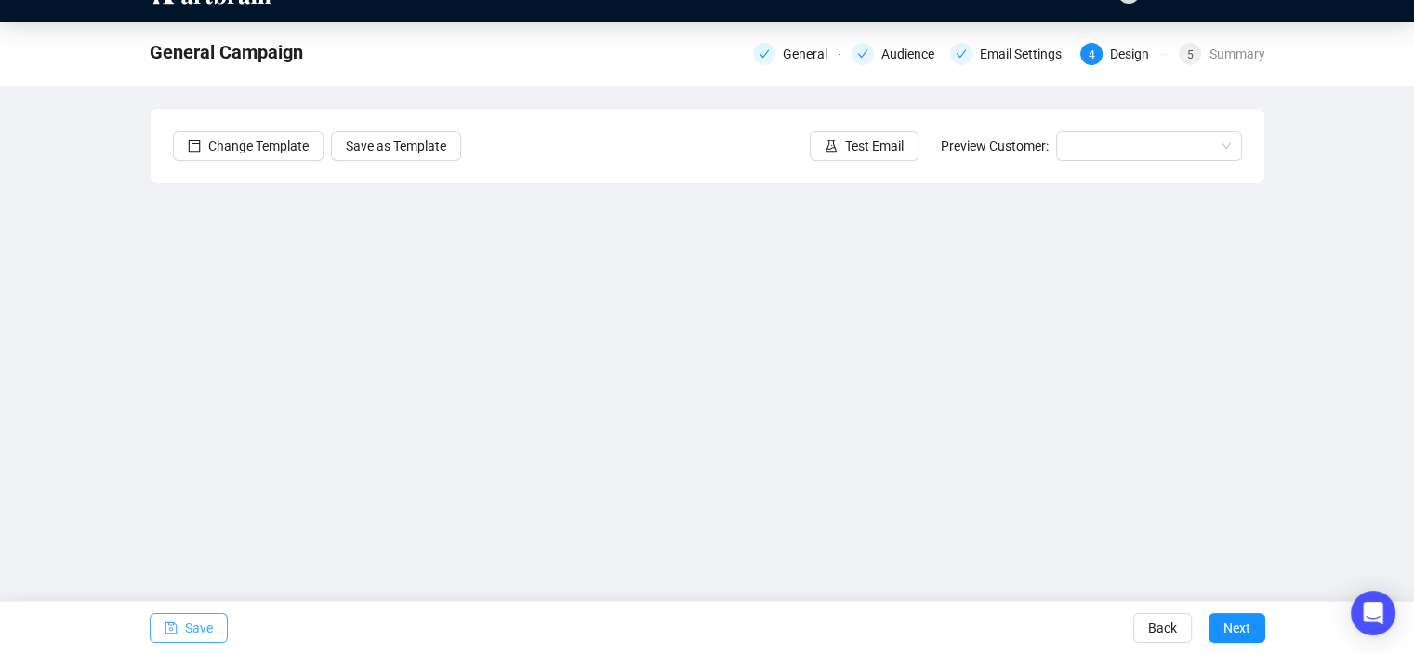
click at [185, 634] on span "Save" at bounding box center [199, 628] width 28 height 52
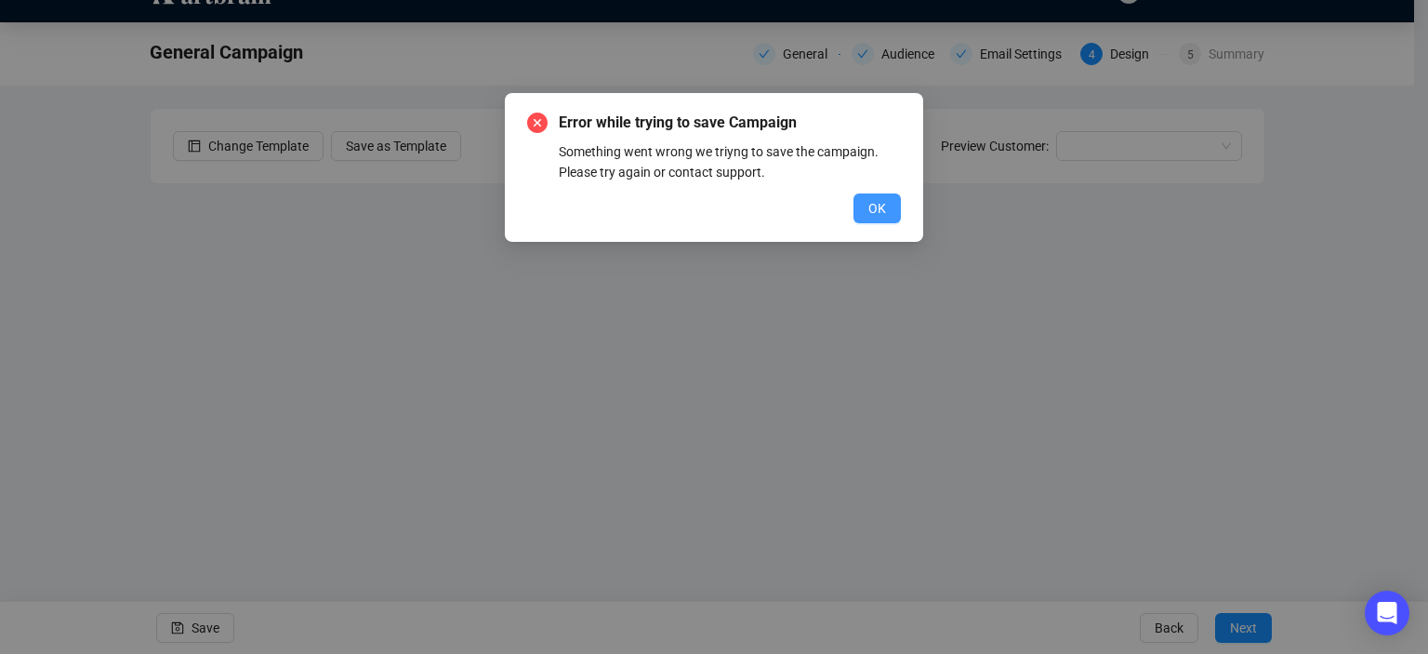
click at [878, 208] on span "OK" at bounding box center [878, 208] width 18 height 20
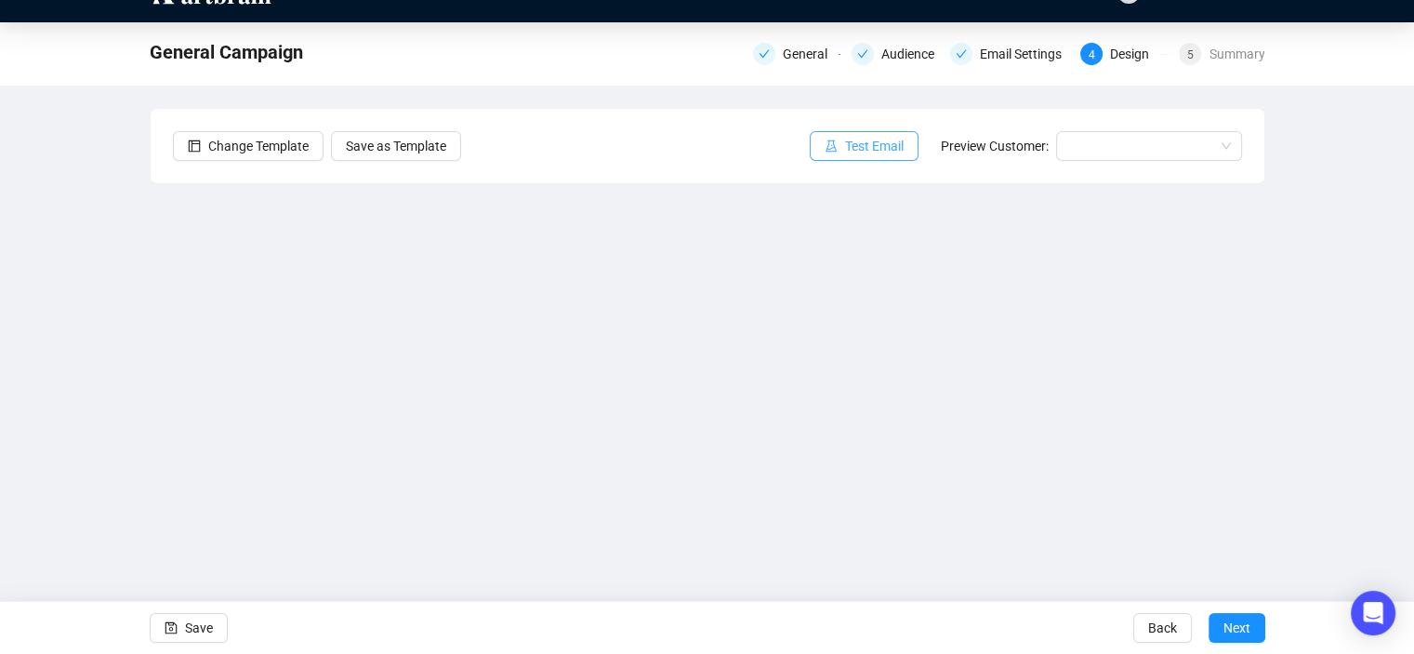
click at [843, 147] on button "Test Email" at bounding box center [864, 146] width 109 height 30
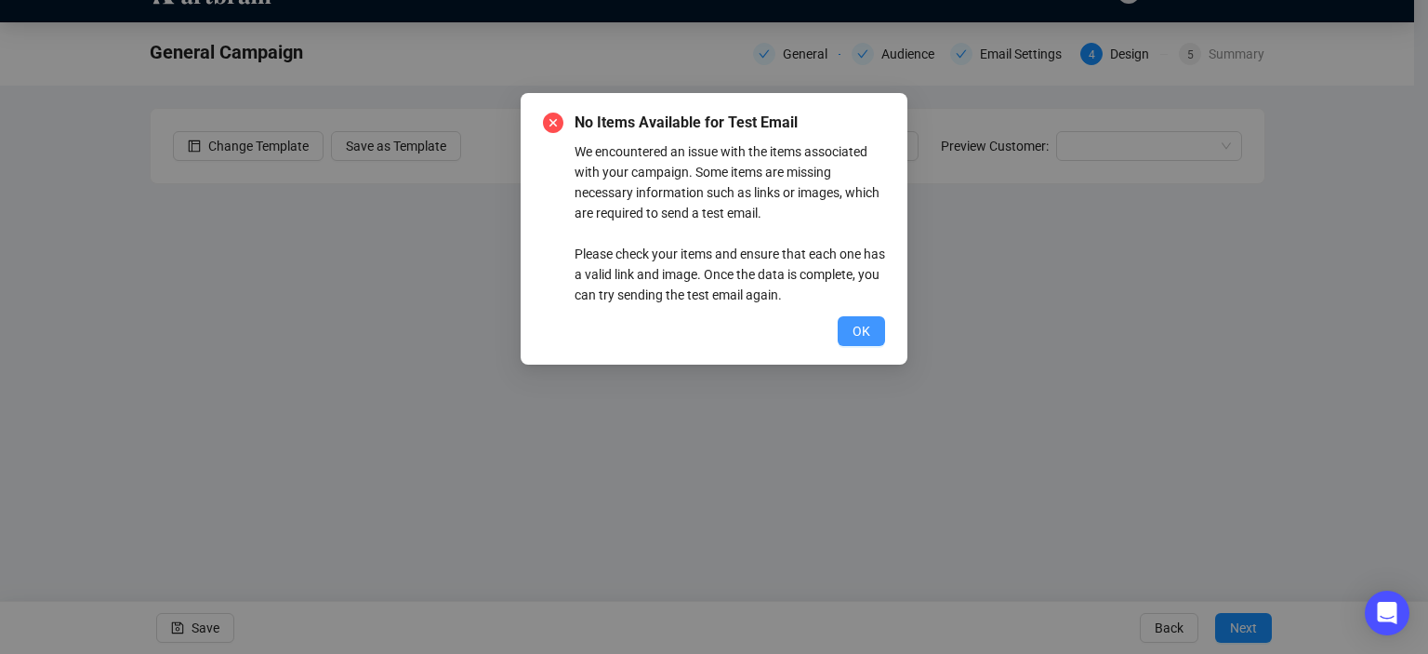
click at [859, 328] on span "OK" at bounding box center [862, 331] width 18 height 20
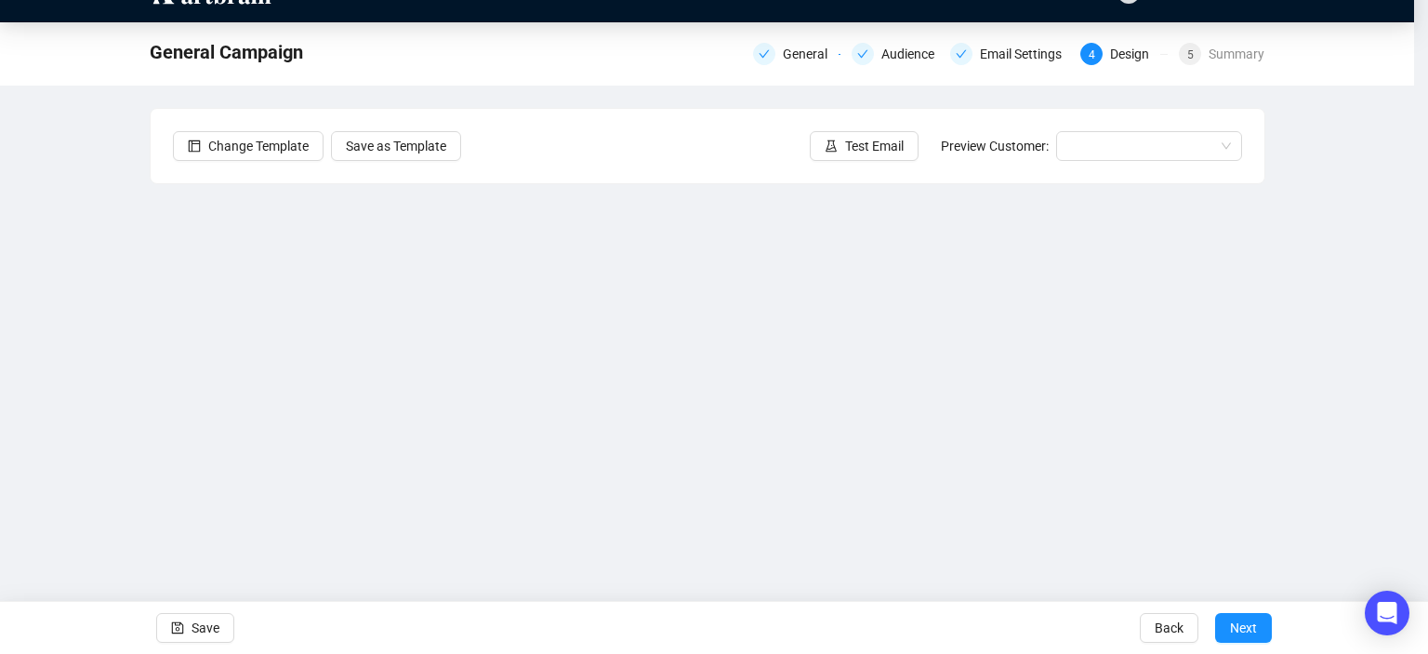
drag, startPoint x: 859, startPoint y: 270, endPoint x: 859, endPoint y: 259, distance: 11.2
click at [859, 259] on div "Send Test Emails Enter up to 20 Test Email Addresses Send Test Emails" at bounding box center [714, 327] width 1428 height 654
drag, startPoint x: 862, startPoint y: 269, endPoint x: 864, endPoint y: 204, distance: 65.1
click at [864, 204] on div "Send Test Emails Enter up to 20 Test Email Addresses Send Test Emails" at bounding box center [714, 327] width 1428 height 654
click at [863, 203] on div "Send Test Emails Enter up to 20 Test Email Addresses Send Test Emails" at bounding box center [714, 327] width 1428 height 654
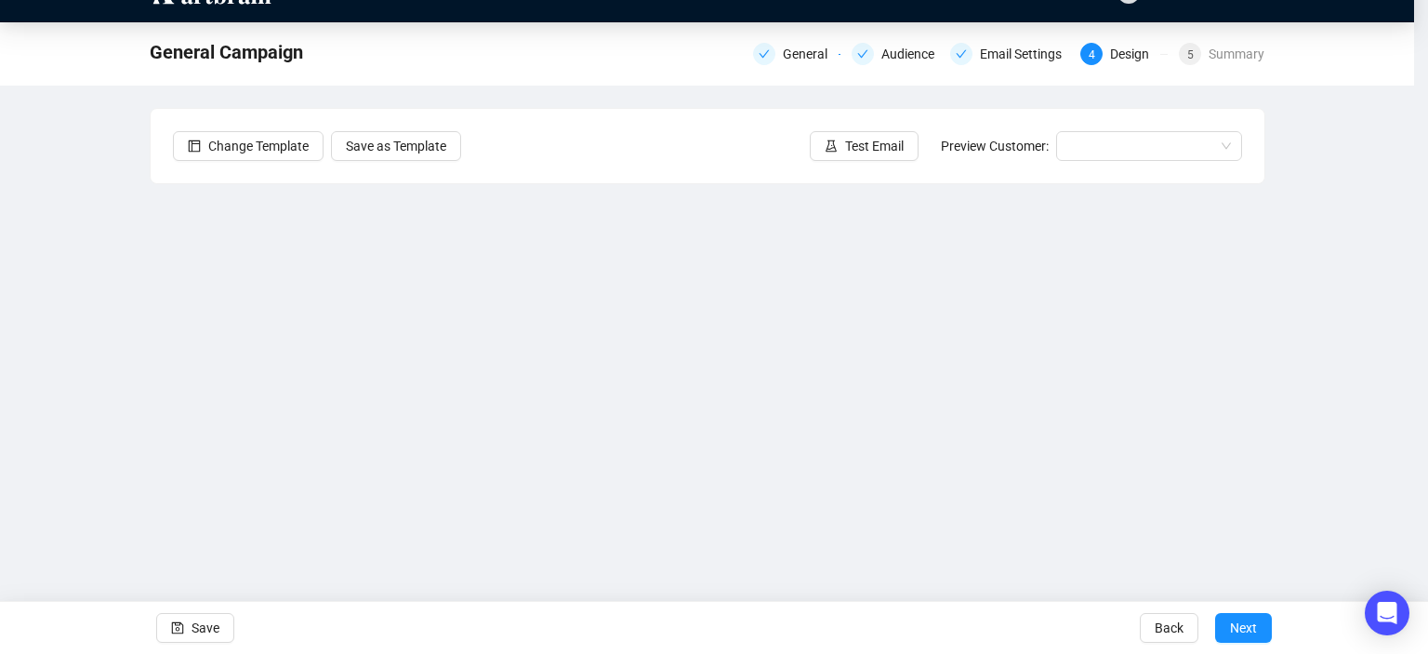
click at [205, 620] on div "Send Test Emails Enter up to 20 Test Email Addresses Send Test Emails" at bounding box center [714, 327] width 1428 height 654
click at [837, 139] on div "Send Test Emails Enter up to 20 Test Email Addresses Send Test Emails" at bounding box center [714, 327] width 1428 height 654
click at [517, 139] on div "Send Test Emails Enter up to 20 Test Email Addresses Send Test Emails" at bounding box center [714, 327] width 1428 height 654
click at [440, 140] on div "Send Test Emails Enter up to 20 Test Email Addresses Send Test Emails" at bounding box center [714, 327] width 1428 height 654
click at [200, 630] on div "Send Test Emails Enter up to 20 Test Email Addresses Send Test Emails" at bounding box center [714, 327] width 1428 height 654
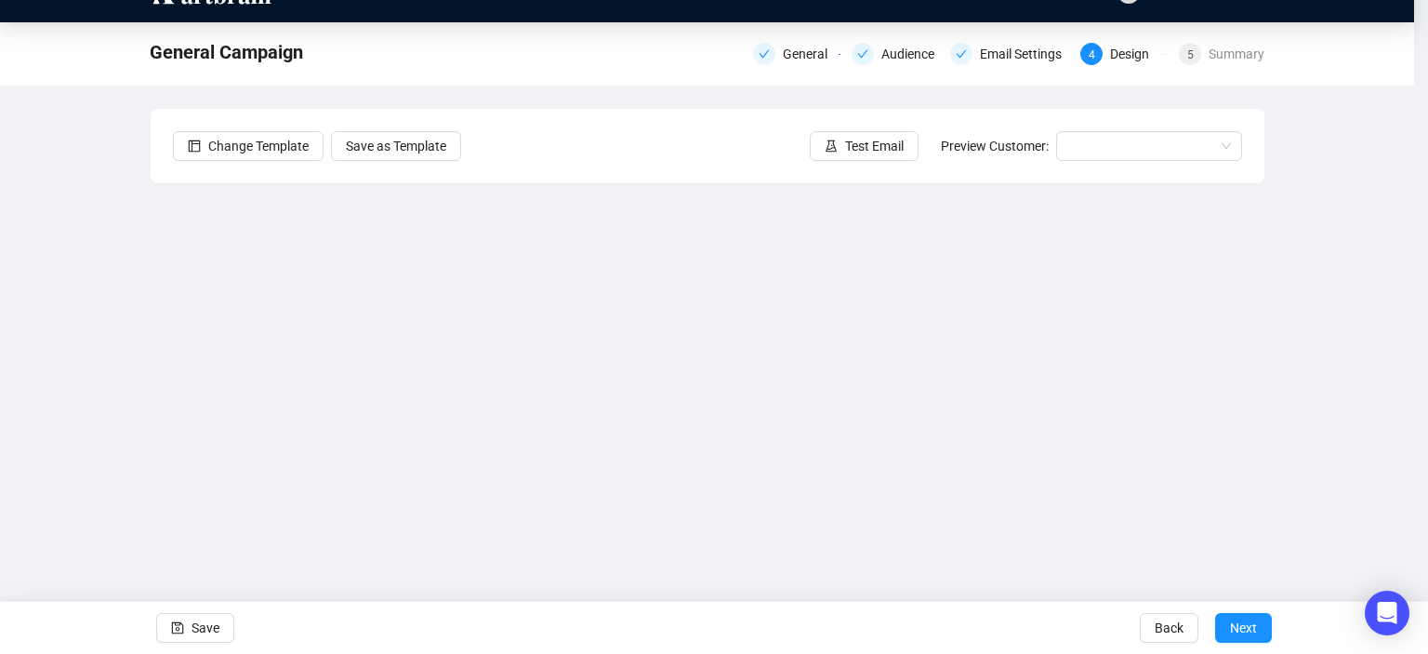
click at [200, 632] on div "Send Test Emails Enter up to 20 Test Email Addresses Send Test Emails" at bounding box center [714, 327] width 1428 height 654
click at [394, 144] on div "Send Test Emails Enter up to 20 Test Email Addresses Send Test Emails" at bounding box center [714, 327] width 1428 height 654
click at [223, 144] on div "Send Test Emails Enter up to 20 Test Email Addresses Send Test Emails" at bounding box center [714, 327] width 1428 height 654
click at [851, 137] on div "Send Test Emails Enter up to 20 Test Email Addresses Send Test Emails" at bounding box center [714, 327] width 1428 height 654
click at [622, 372] on div "Send Test Emails Enter up to 20 Test Email Addresses Send Test Emails" at bounding box center [714, 327] width 1428 height 654
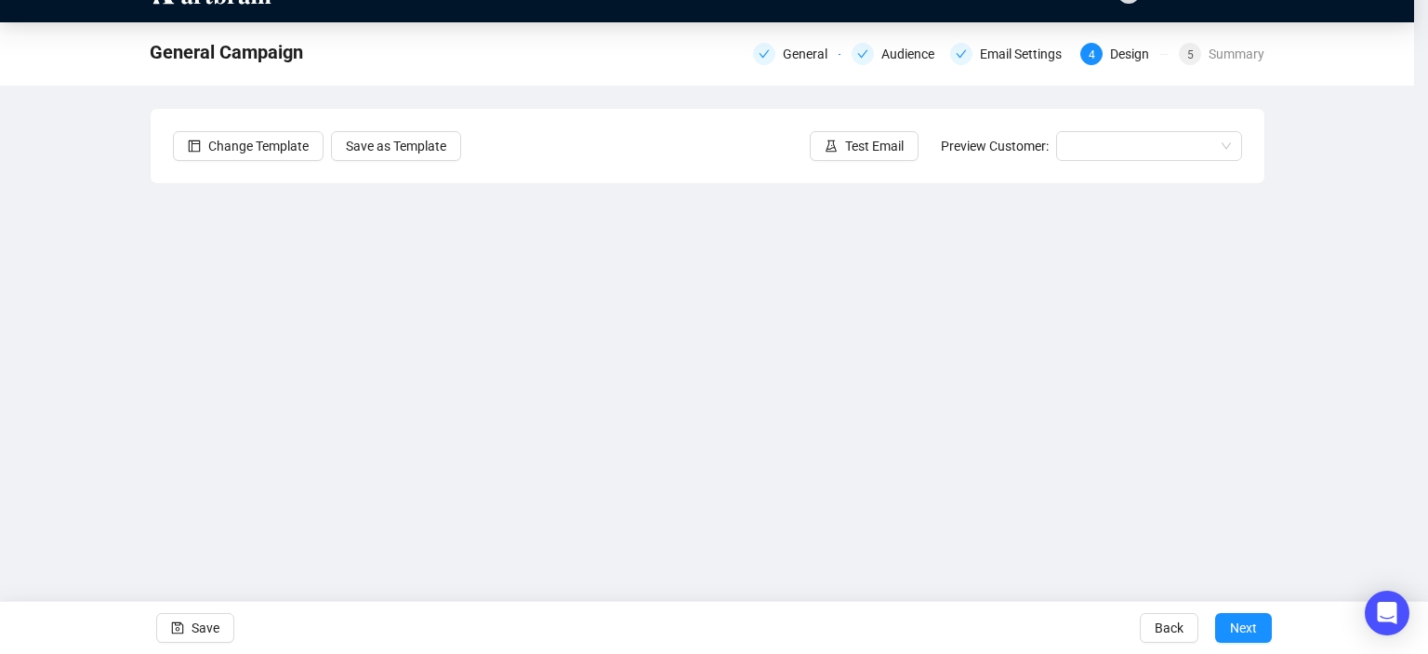
click at [215, 622] on div "Send Test Emails Enter up to 20 Test Email Addresses Send Test Emails" at bounding box center [714, 327] width 1428 height 654
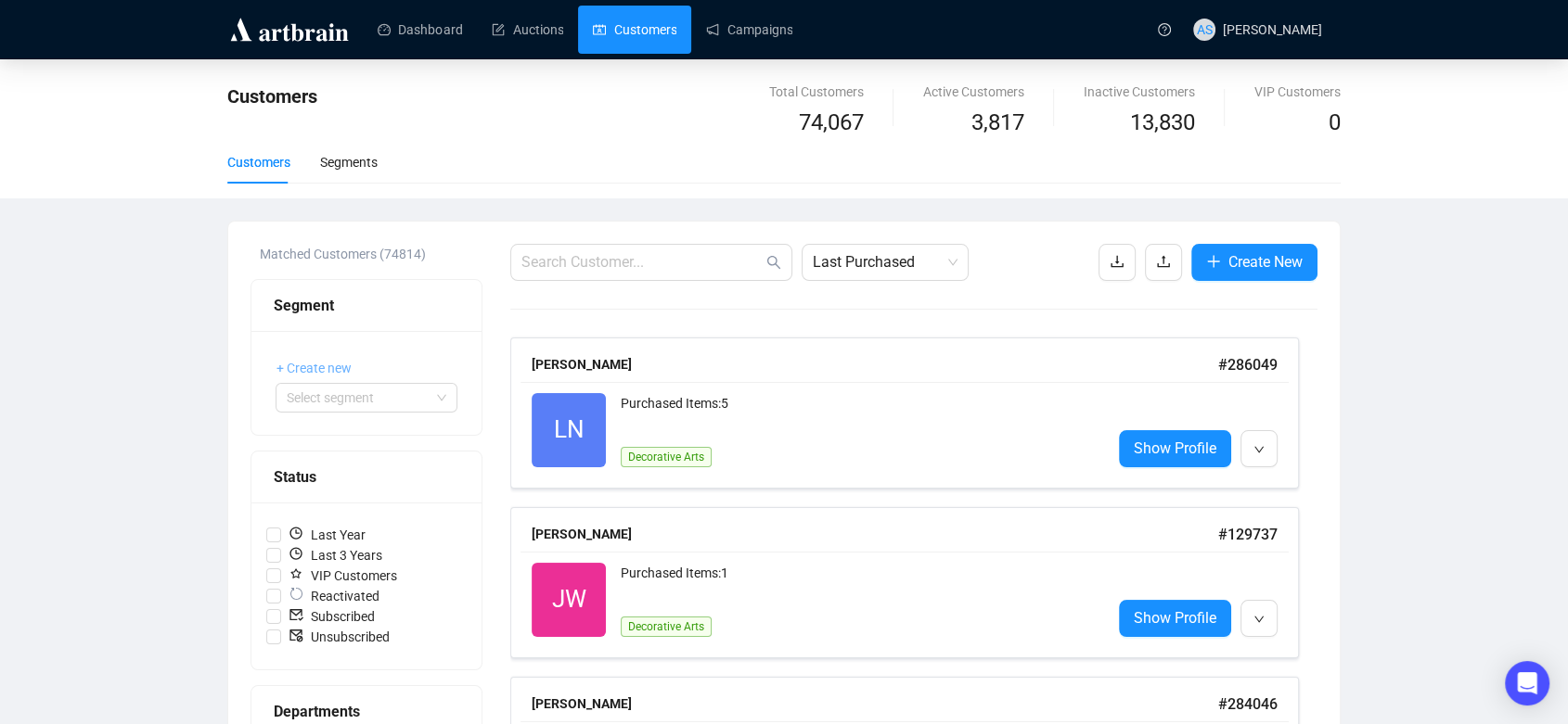
click at [317, 374] on span "+ Create new" at bounding box center [313, 368] width 75 height 20
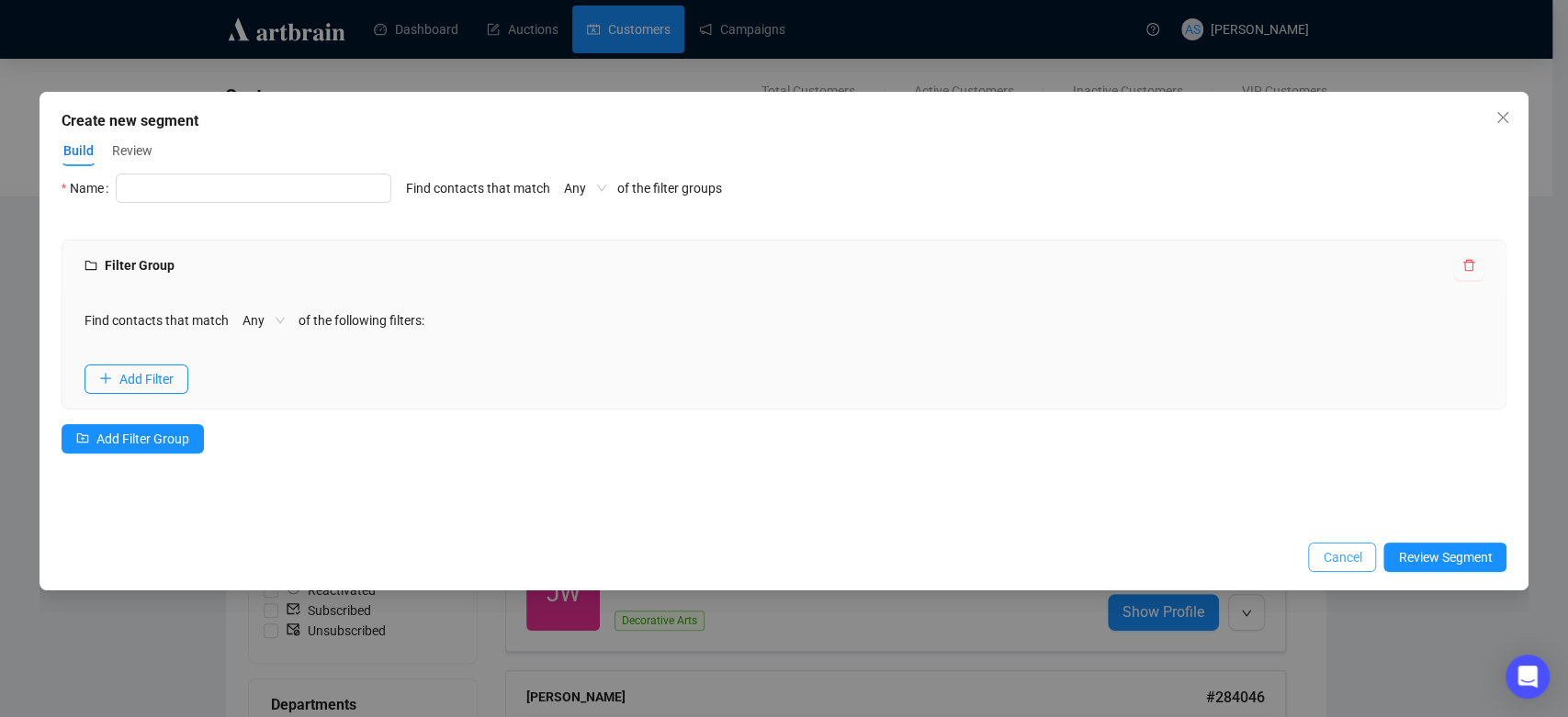
click at [1345, 557] on span "Cancel" at bounding box center [1342, 557] width 39 height 20
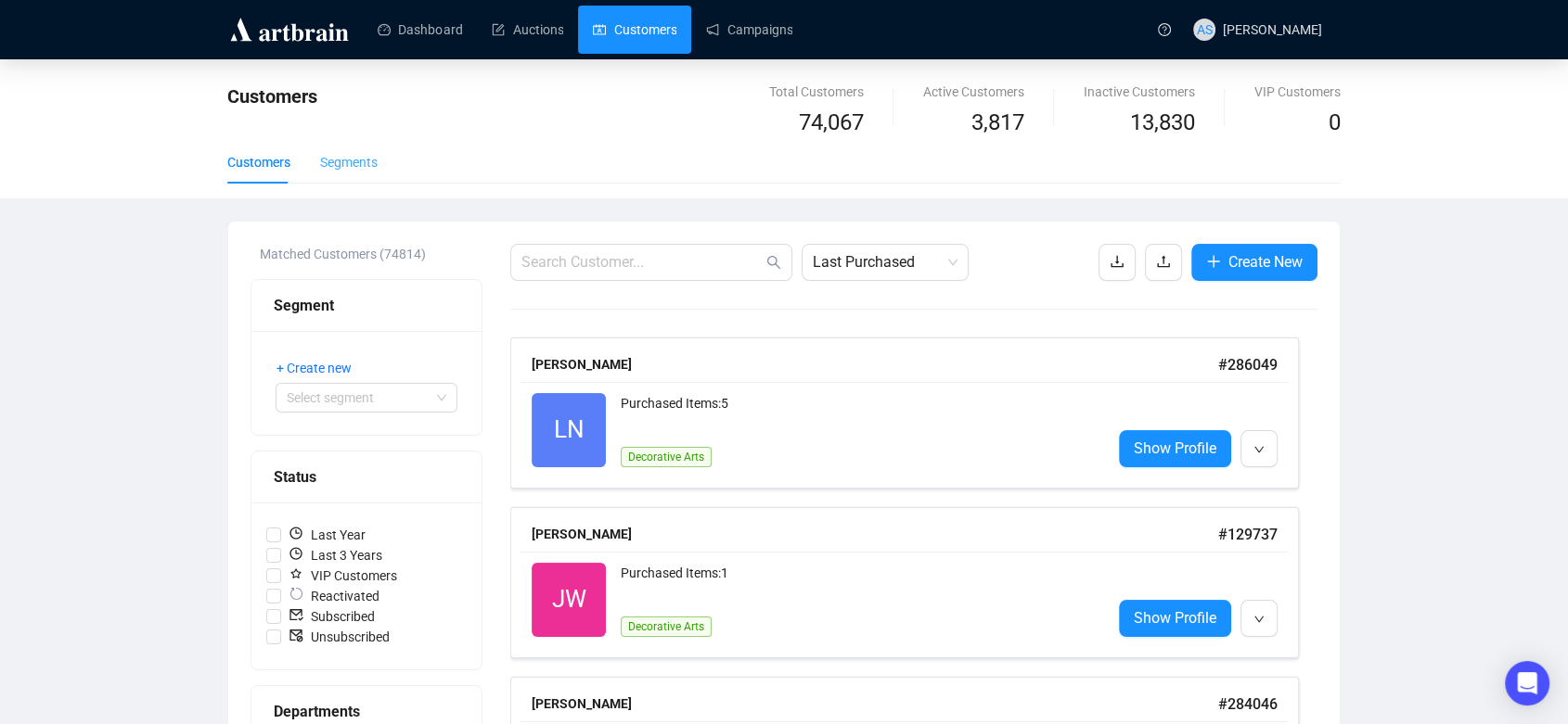
click at [351, 181] on div "Segments" at bounding box center [349, 162] width 58 height 43
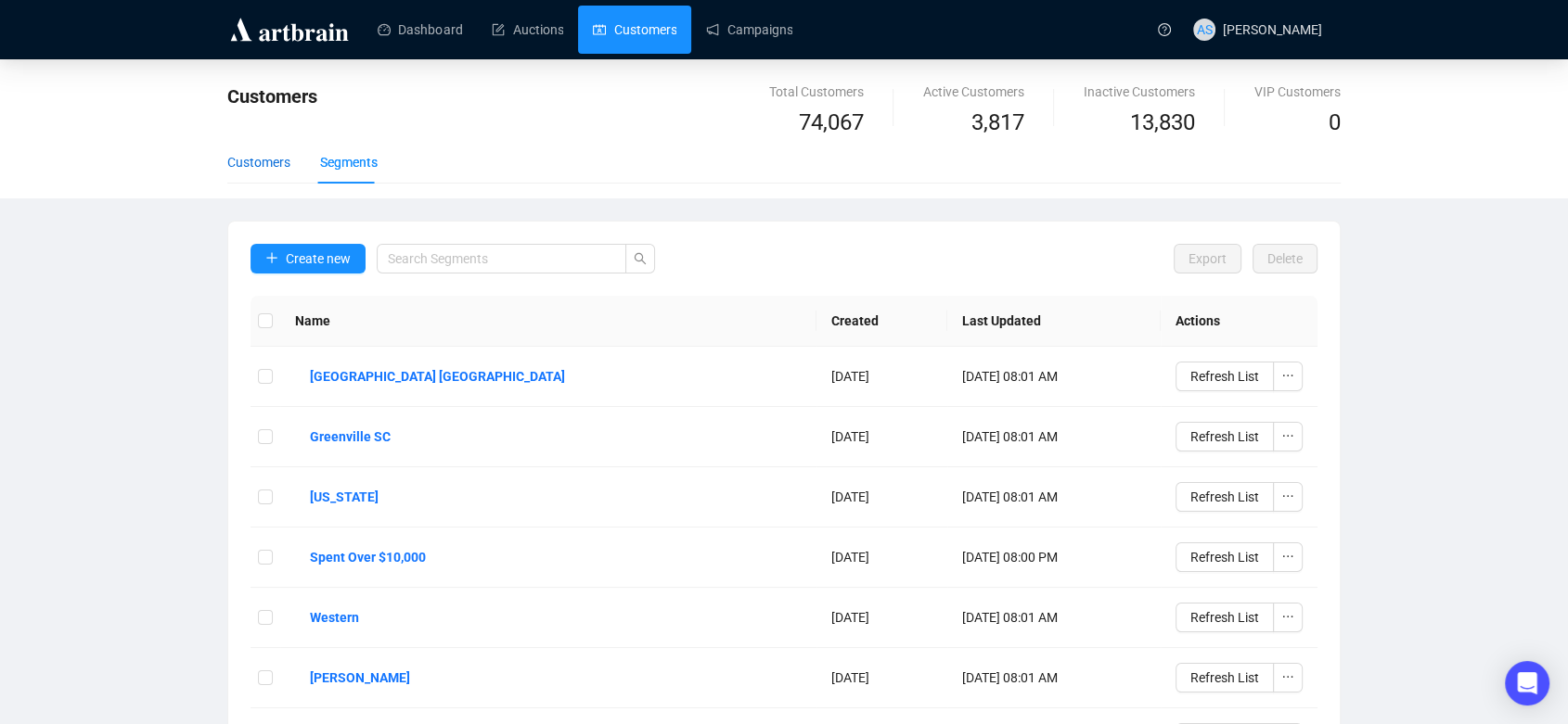
click at [259, 162] on div "Customers" at bounding box center [258, 163] width 63 height 20
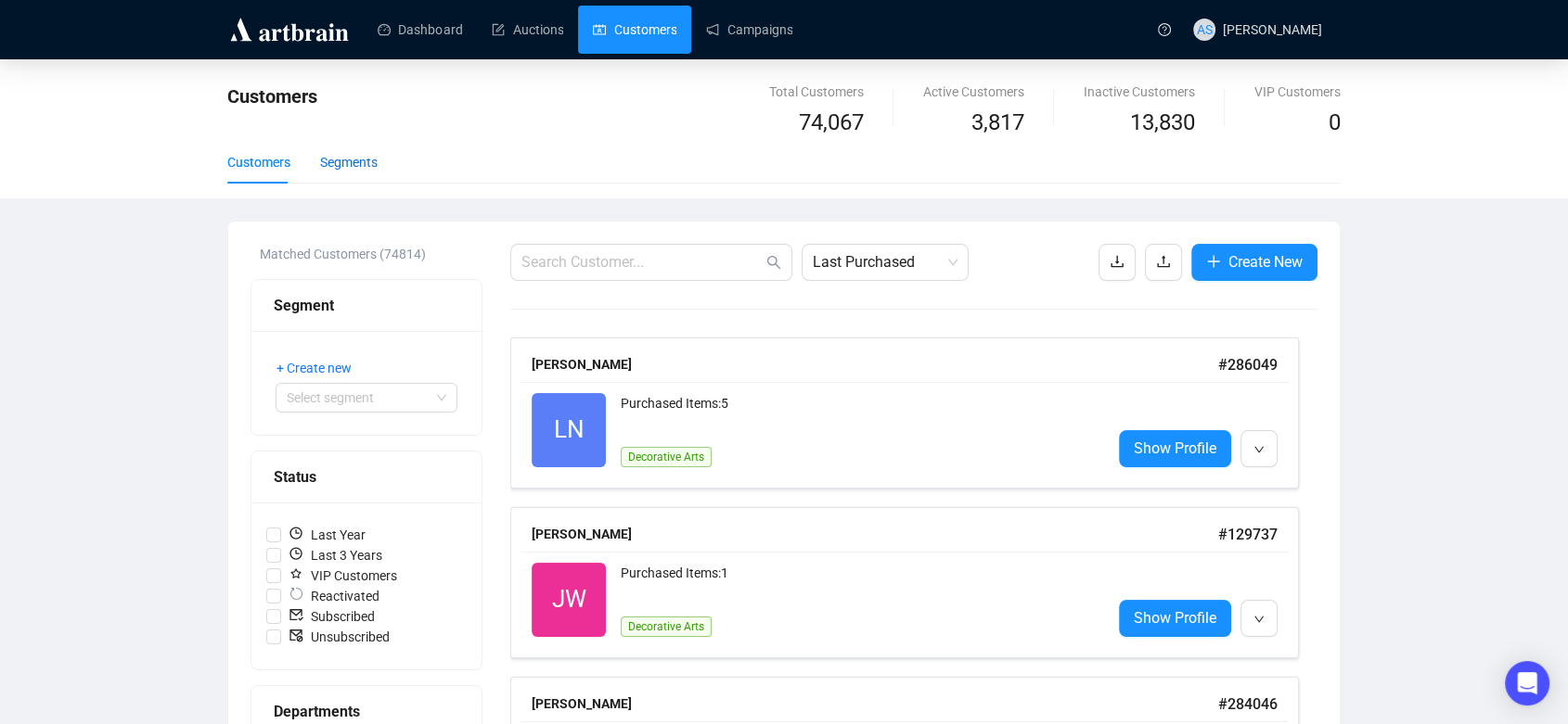
click at [324, 169] on div "Segments" at bounding box center [349, 163] width 58 height 20
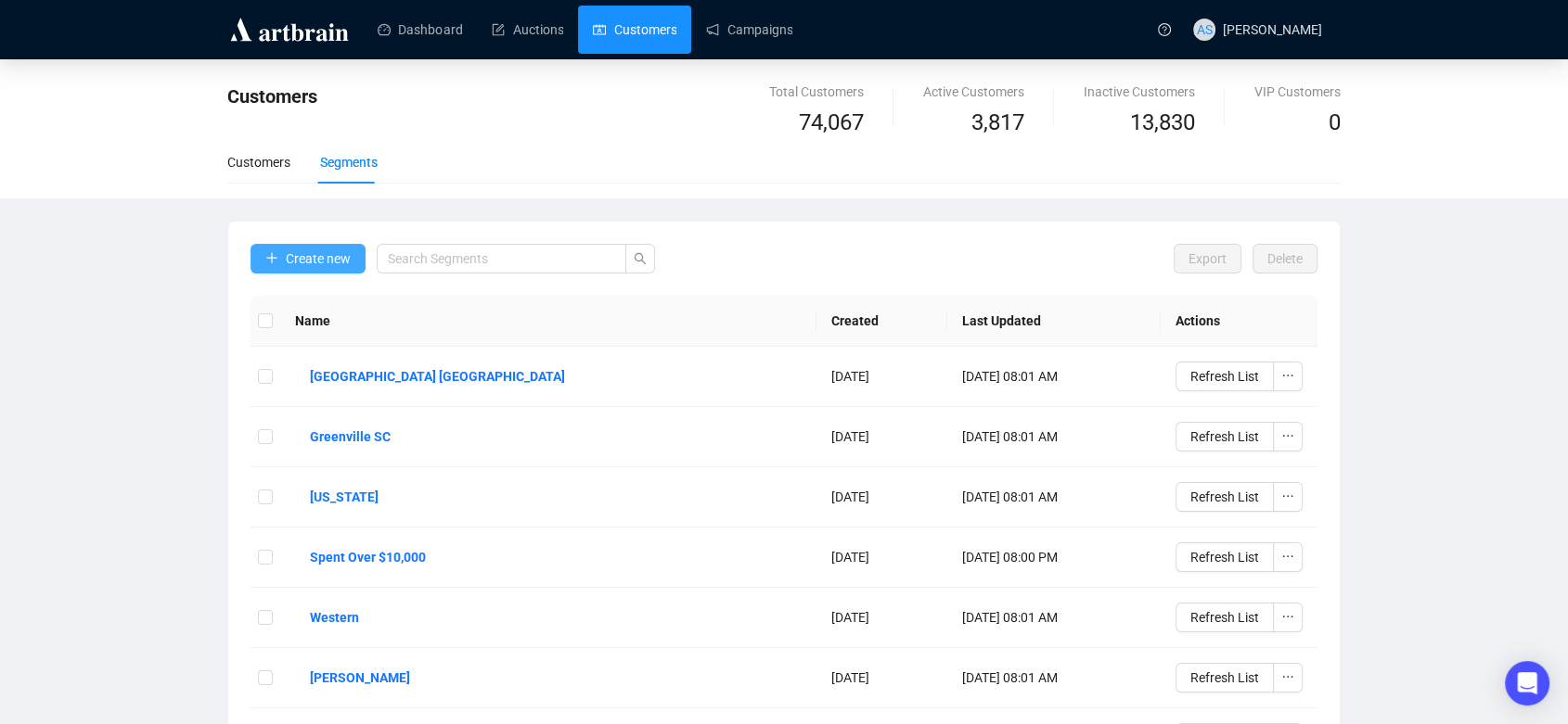
click at [321, 261] on span "Create new" at bounding box center [317, 258] width 65 height 20
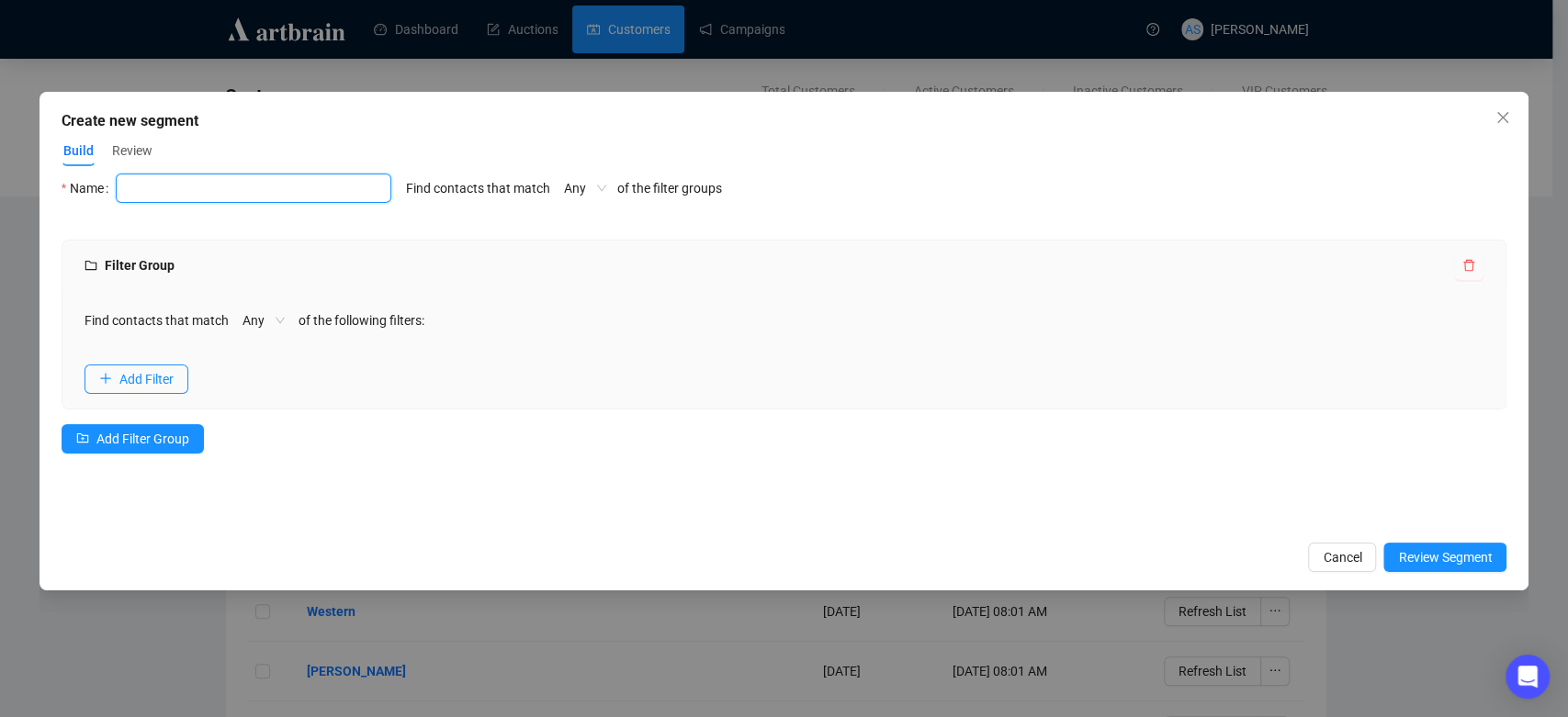
click at [170, 180] on input "text" at bounding box center [253, 189] width 276 height 30
type input "Nashville TN"
click at [126, 377] on span "Add Filter" at bounding box center [146, 379] width 54 height 20
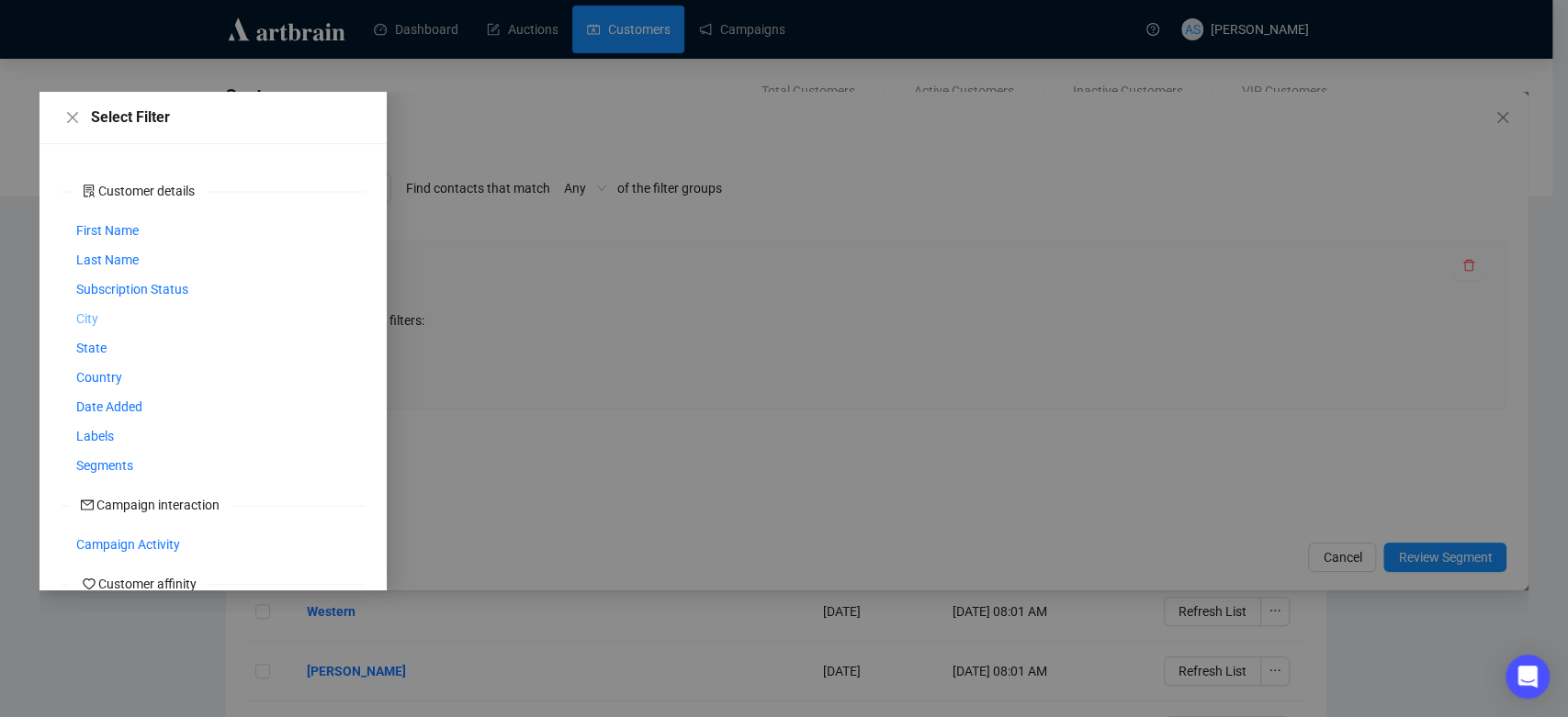
click at [96, 320] on span "City" at bounding box center [87, 318] width 22 height 20
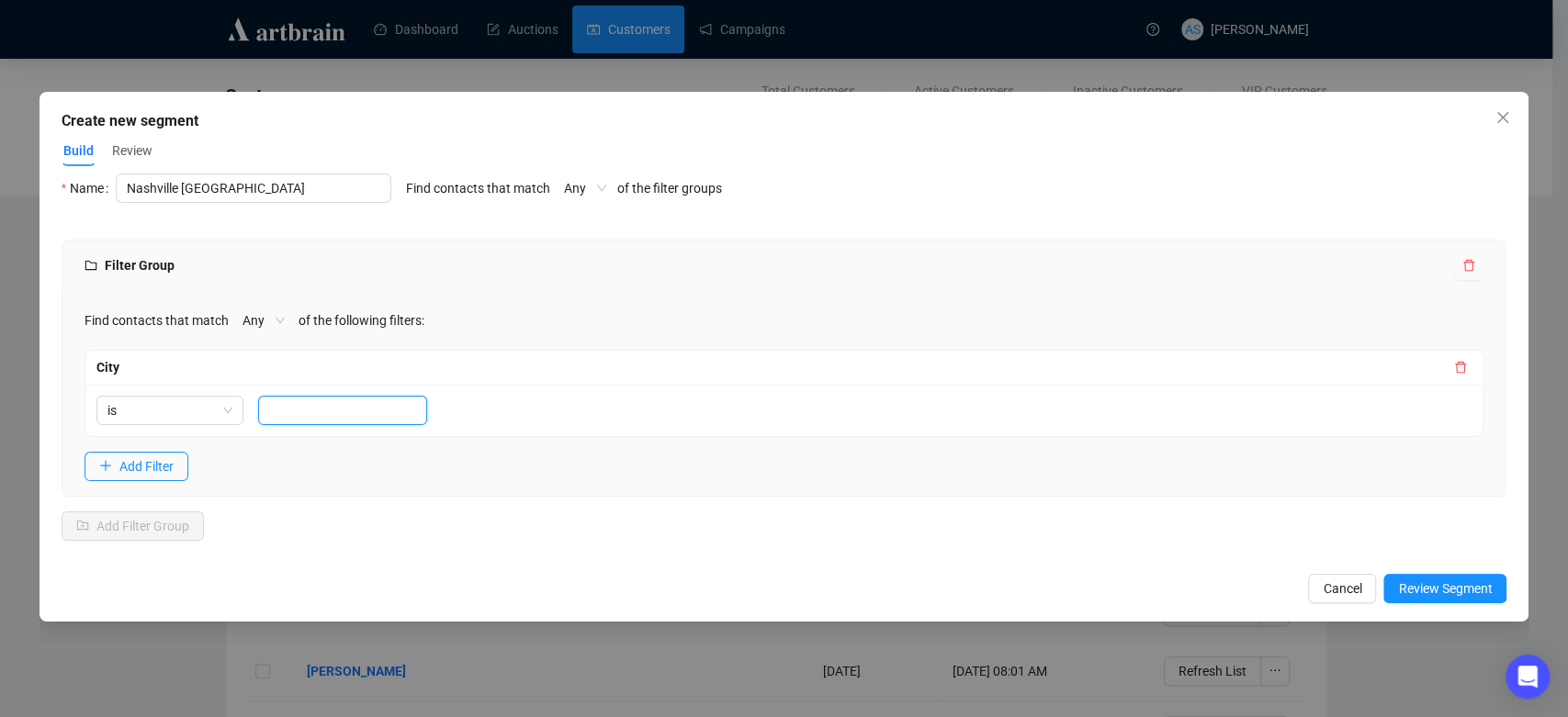
click at [302, 411] on input "text" at bounding box center [342, 411] width 169 height 30
click at [243, 315] on span "Any" at bounding box center [263, 321] width 42 height 28
type input "Nashville"
click at [246, 358] on div "Any" at bounding box center [259, 357] width 35 height 20
click at [163, 458] on span "Add Filter" at bounding box center [146, 466] width 54 height 20
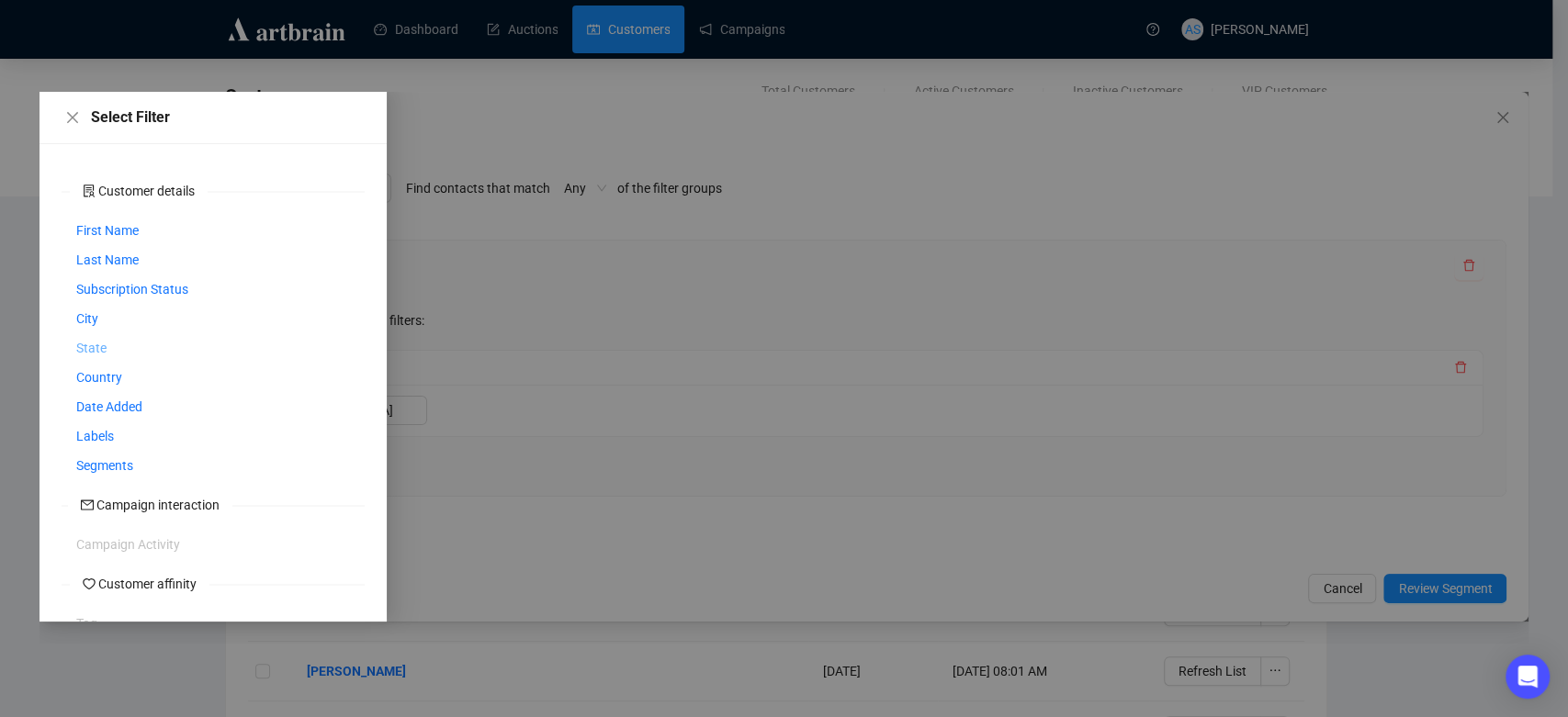
click at [77, 349] on span "State" at bounding box center [91, 348] width 31 height 20
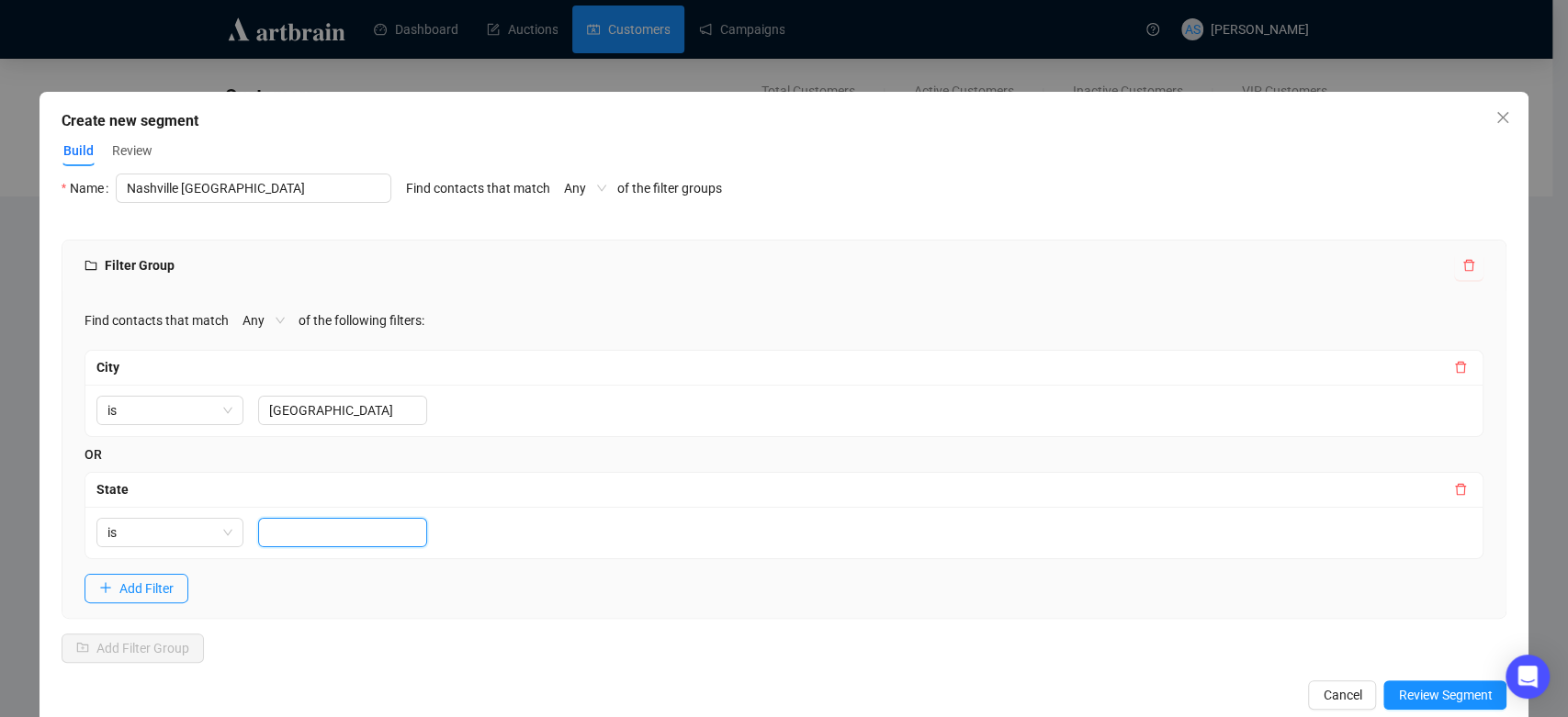
click at [287, 535] on input "text" at bounding box center [342, 532] width 169 height 30
click at [246, 307] on span "Any" at bounding box center [263, 321] width 42 height 28
click at [250, 386] on div "All" at bounding box center [251, 385] width 35 height 20
click at [292, 556] on div "is" at bounding box center [784, 532] width 1398 height 51
type input "TN"
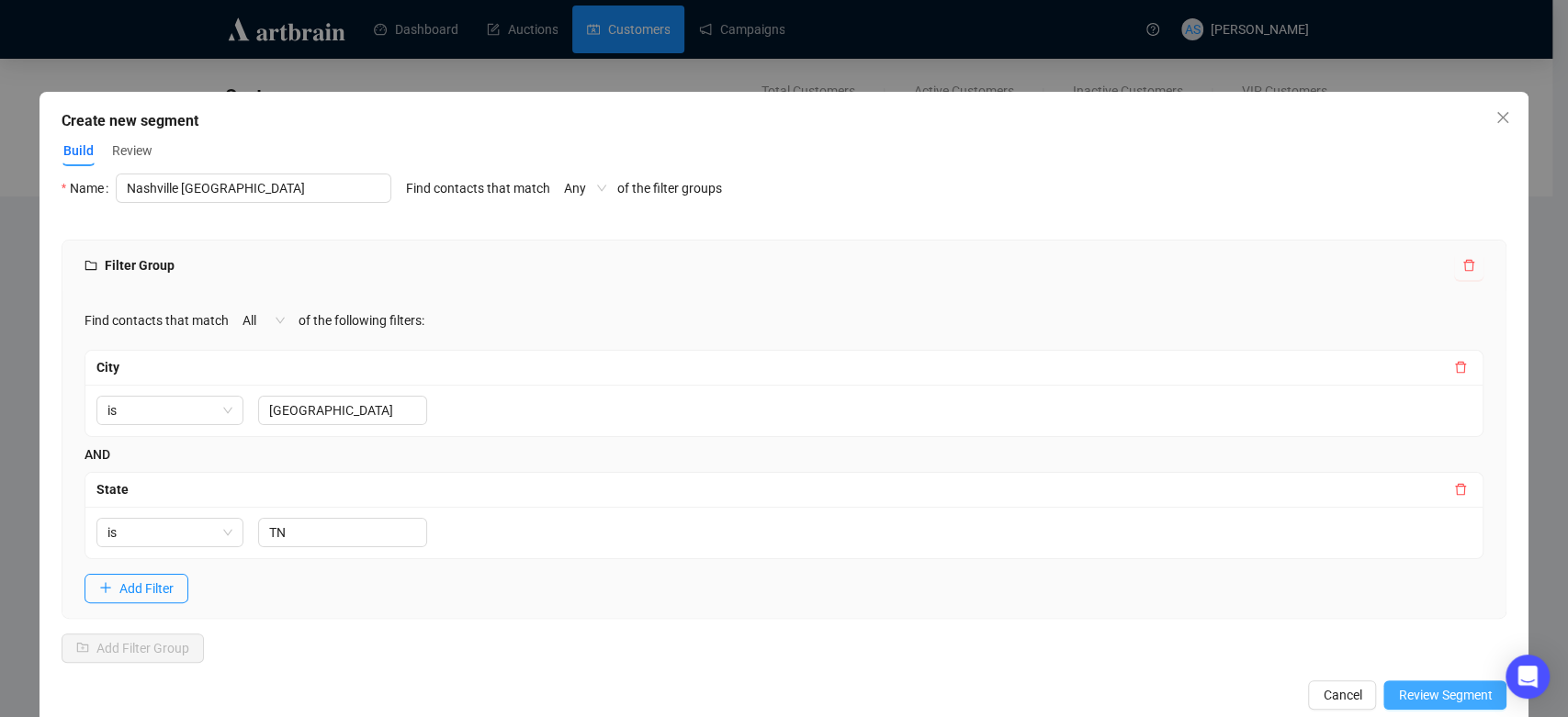
click at [1422, 701] on span "Review Segment" at bounding box center [1444, 695] width 94 height 20
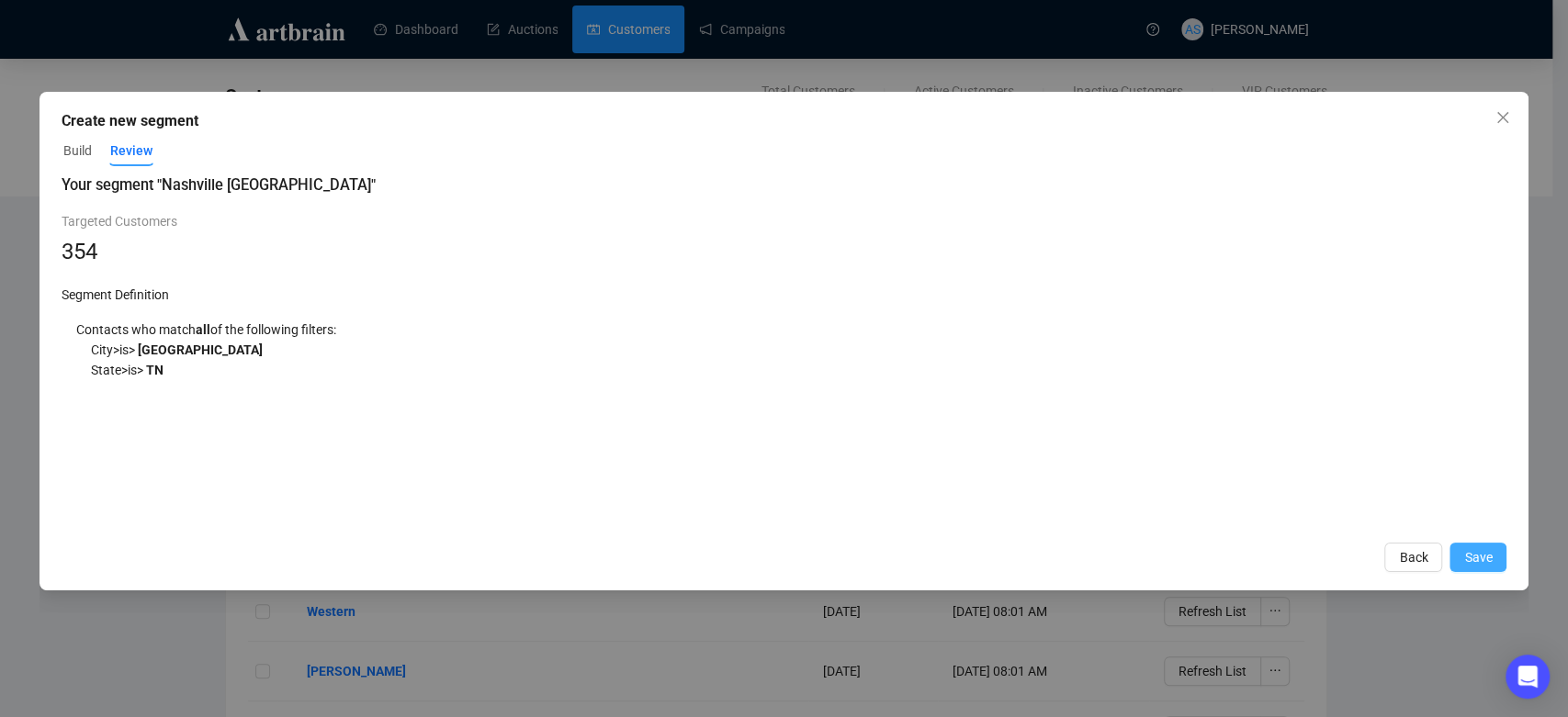
click at [1493, 564] on button "Save" at bounding box center [1478, 558] width 57 height 30
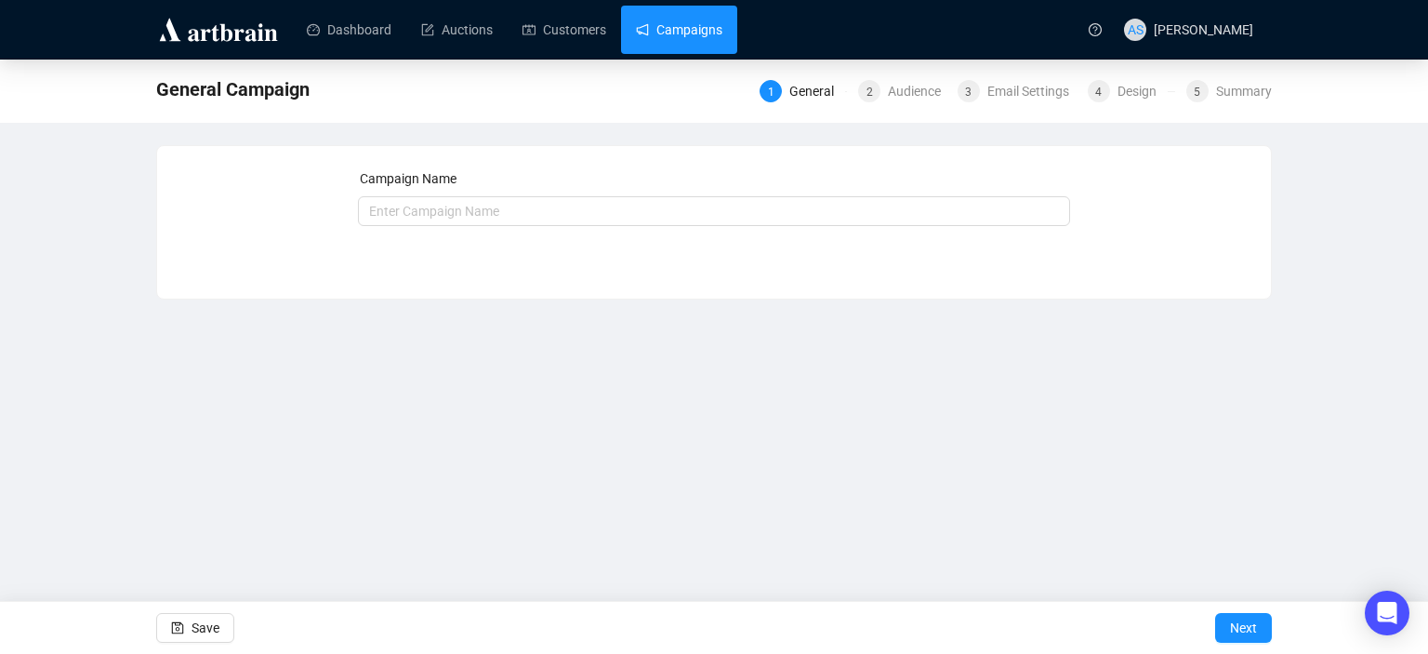
click at [699, 21] on link "Campaigns" at bounding box center [679, 30] width 86 height 48
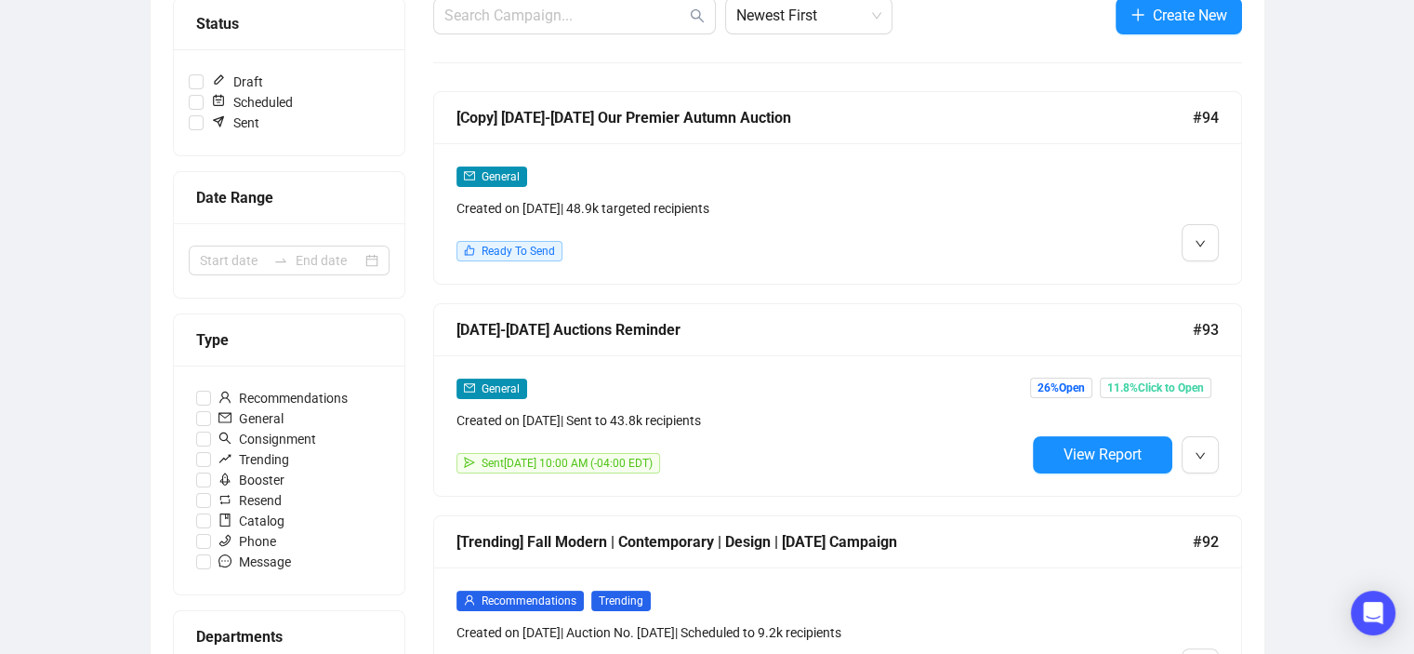
scroll to position [279, 0]
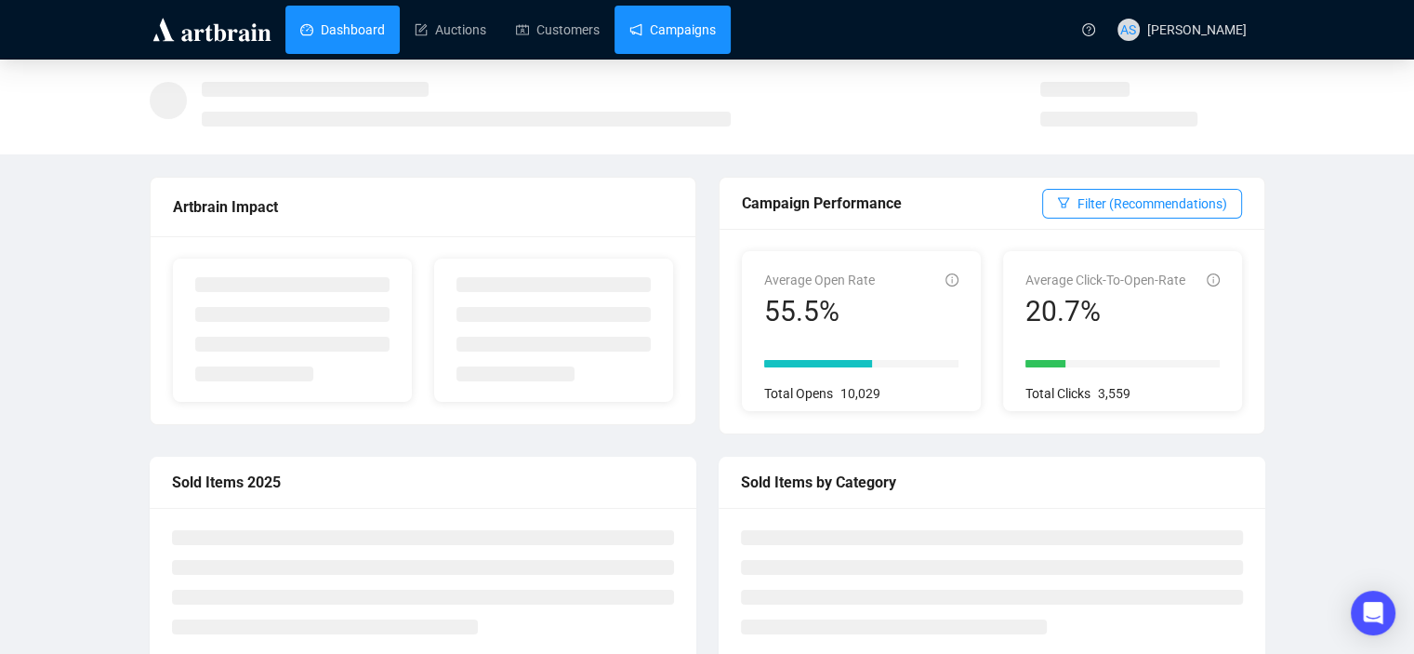
click at [651, 30] on link "Campaigns" at bounding box center [673, 30] width 86 height 48
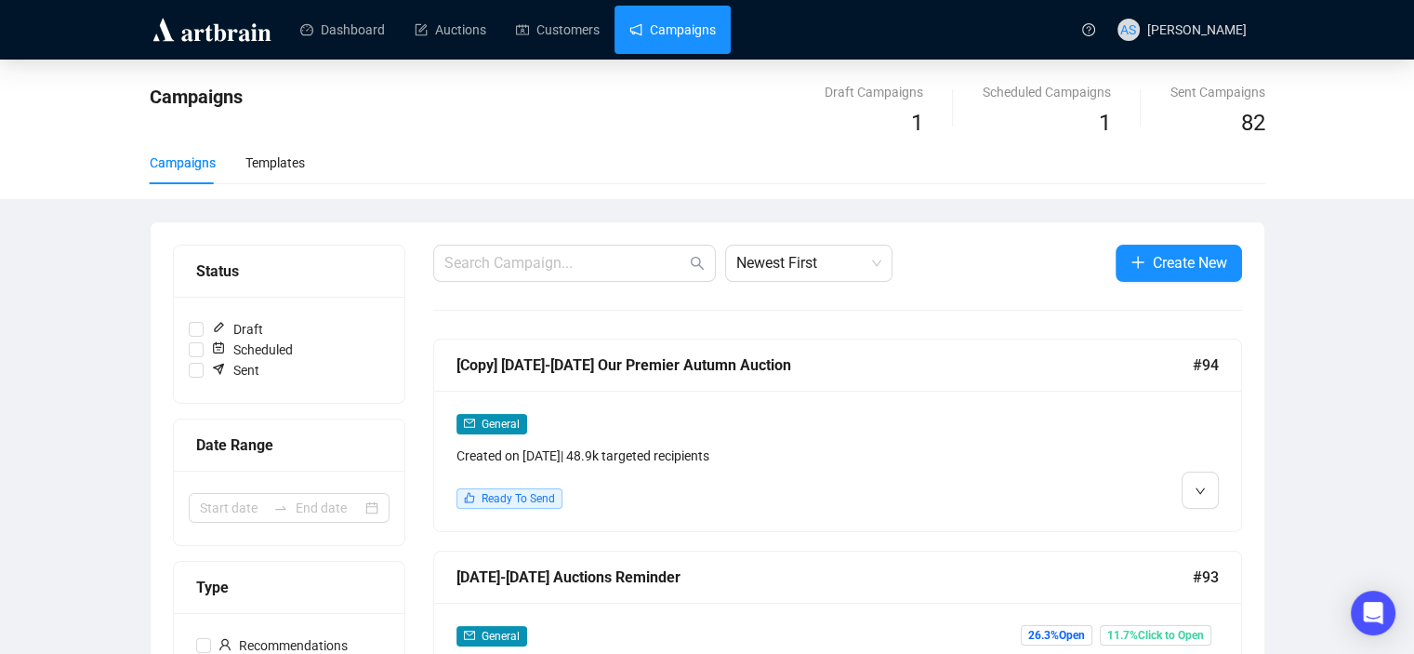
scroll to position [93, 0]
